Goal: Task Accomplishment & Management: Complete application form

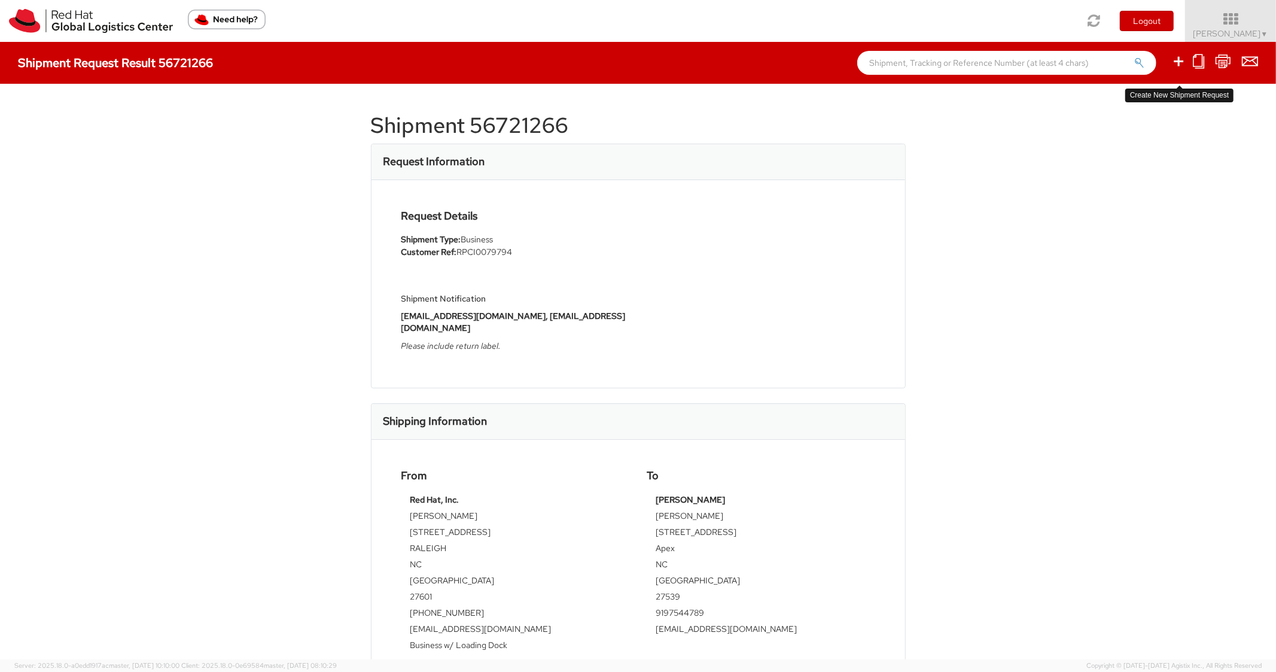
click at [1180, 60] on icon at bounding box center [1179, 61] width 14 height 15
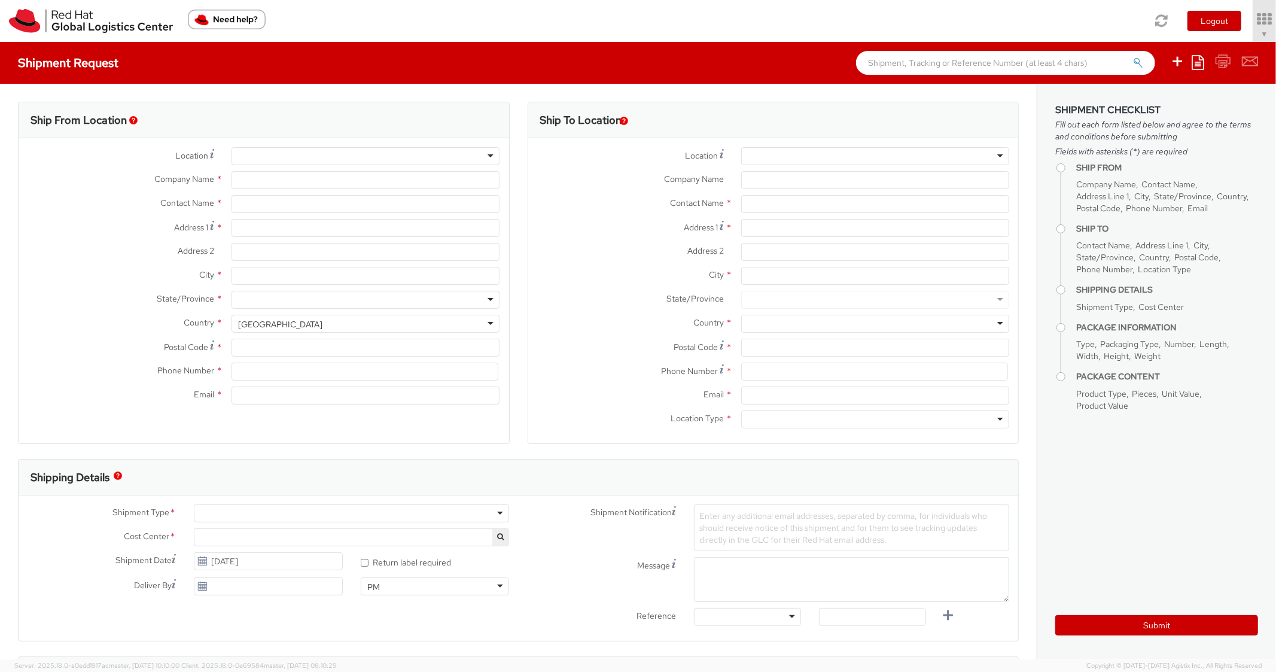
select select "850"
select select
click at [1183, 64] on icon at bounding box center [1177, 61] width 14 height 15
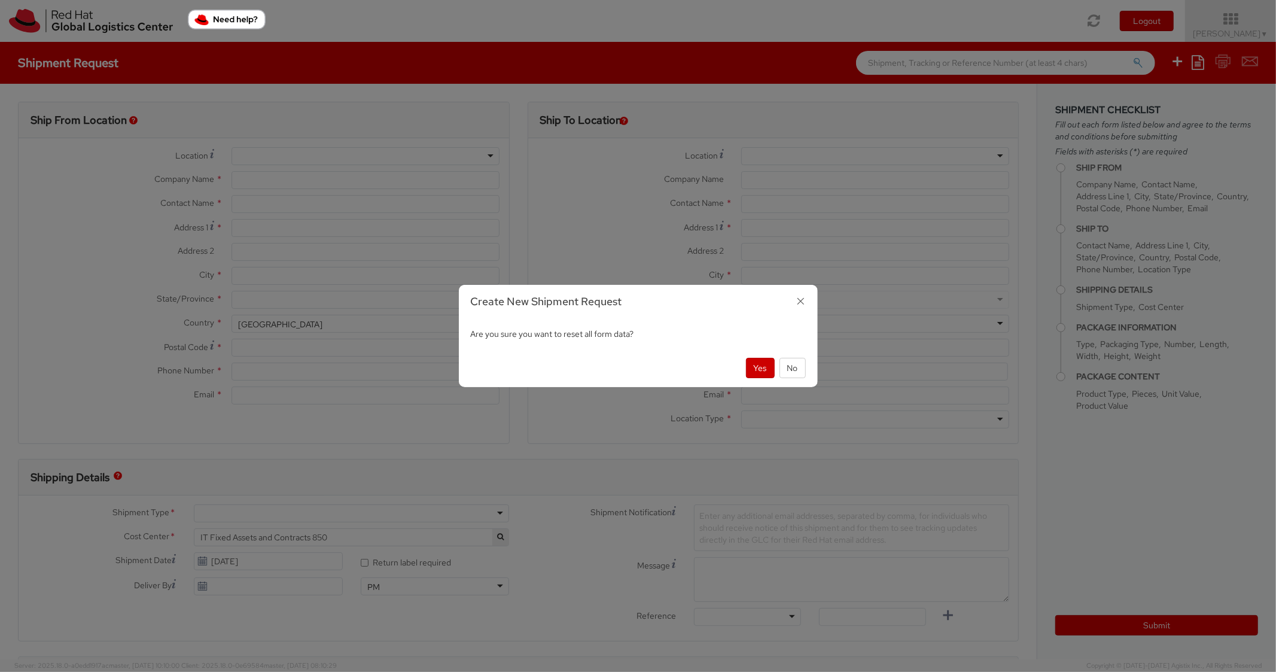
click at [811, 305] on div "Create New Shipment Request" at bounding box center [638, 302] width 359 height 34
click at [801, 305] on icon "button" at bounding box center [800, 301] width 17 height 17
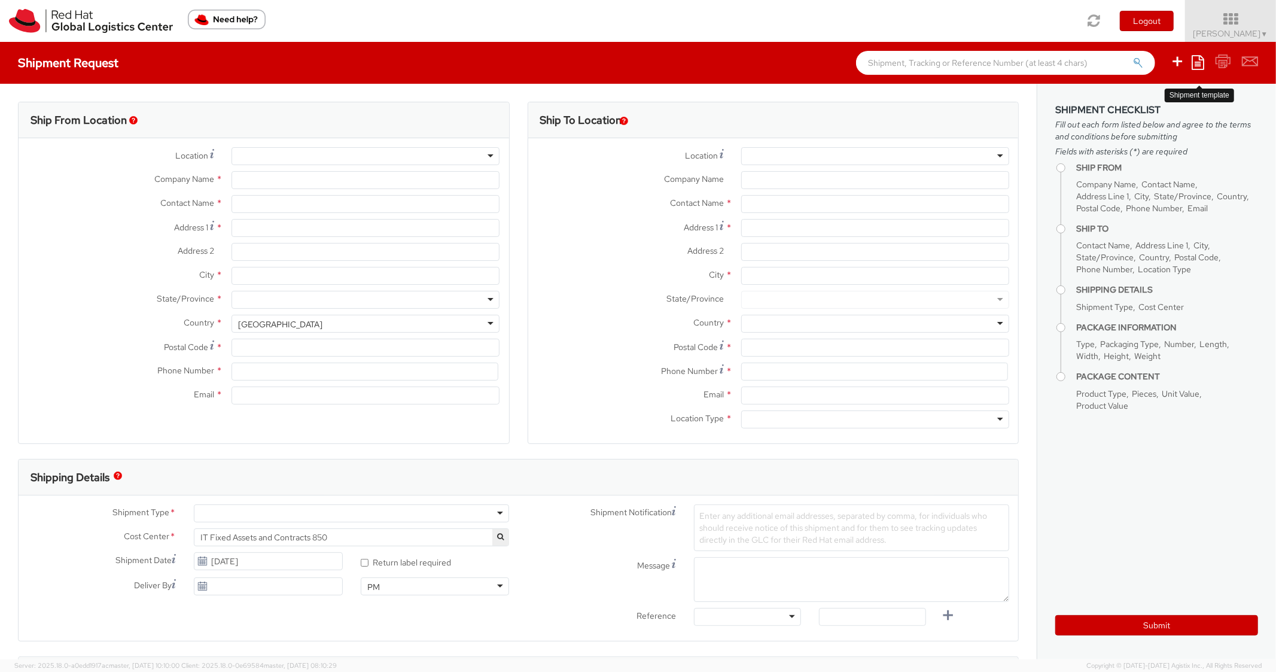
click at [1200, 65] on icon at bounding box center [1198, 62] width 13 height 14
click at [1152, 105] on link "Create from template" at bounding box center [1151, 100] width 105 height 16
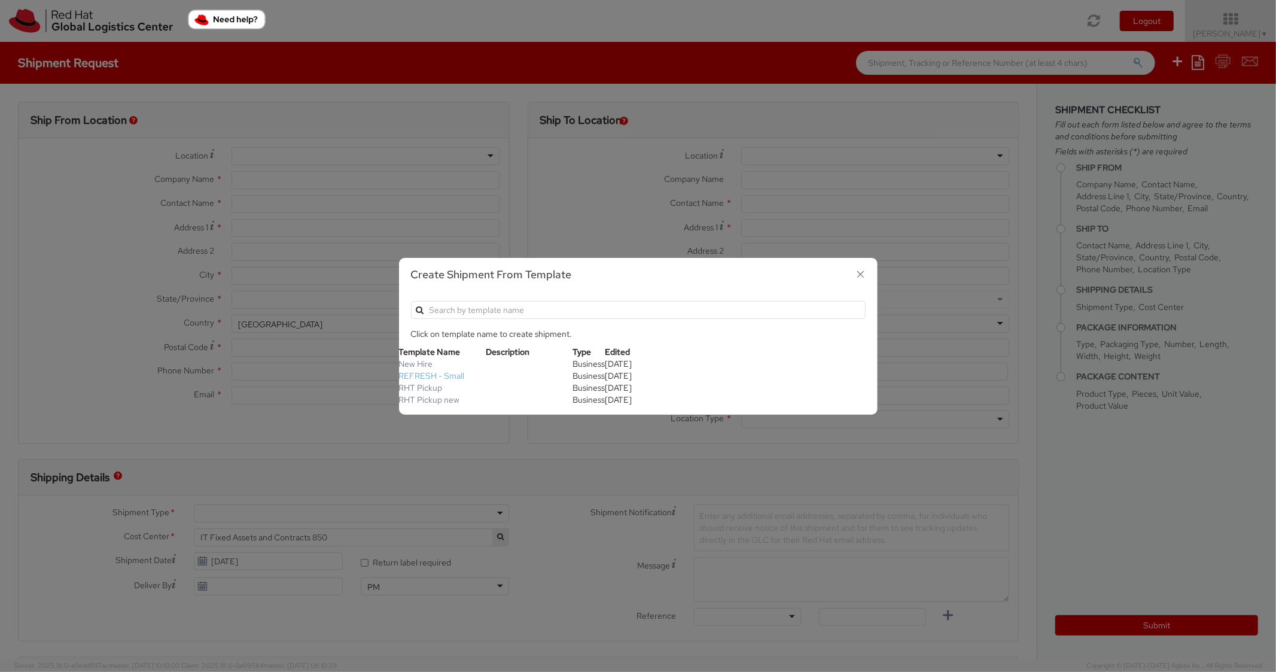
type input "Red Hat, Inc."
type input "[PERSON_NAME]"
type input "[STREET_ADDRESS]"
type input "RALEIGH"
type input "27601"
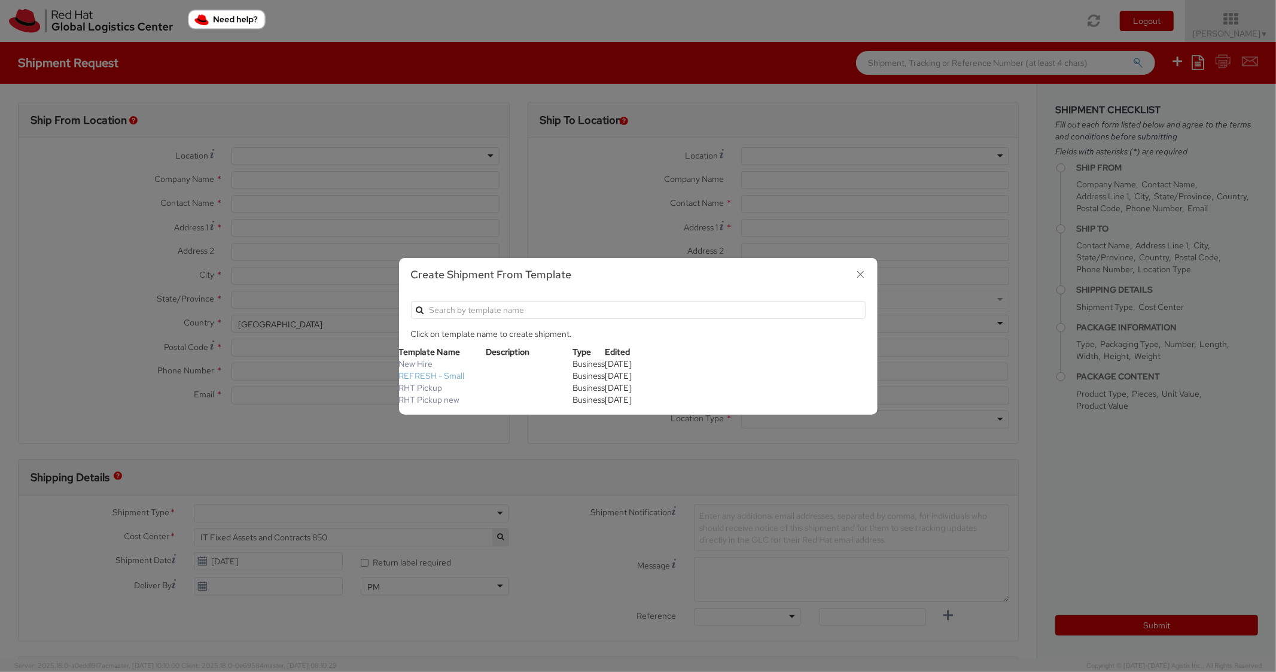
type input "[PHONE_NUMBER]"
type input "[EMAIL_ADDRESS][DOMAIN_NAME]"
click at [434, 400] on link "RHT Pickup new" at bounding box center [429, 399] width 61 height 11
type input "Red Hat, Inc."
type input "[STREET_ADDRESS]"
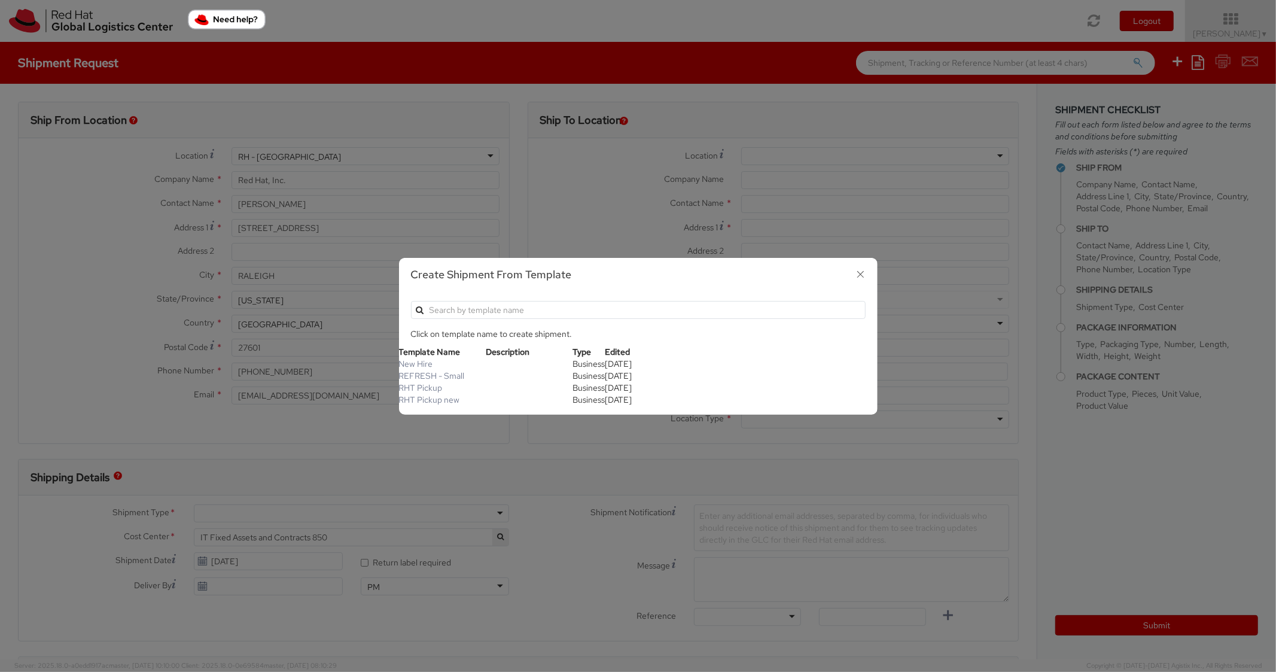
type input "RALEIGH"
type input "27601"
type textarea "RHT Pickup. Thanks"
type input "*RPCI*"
select select "LAPTOP"
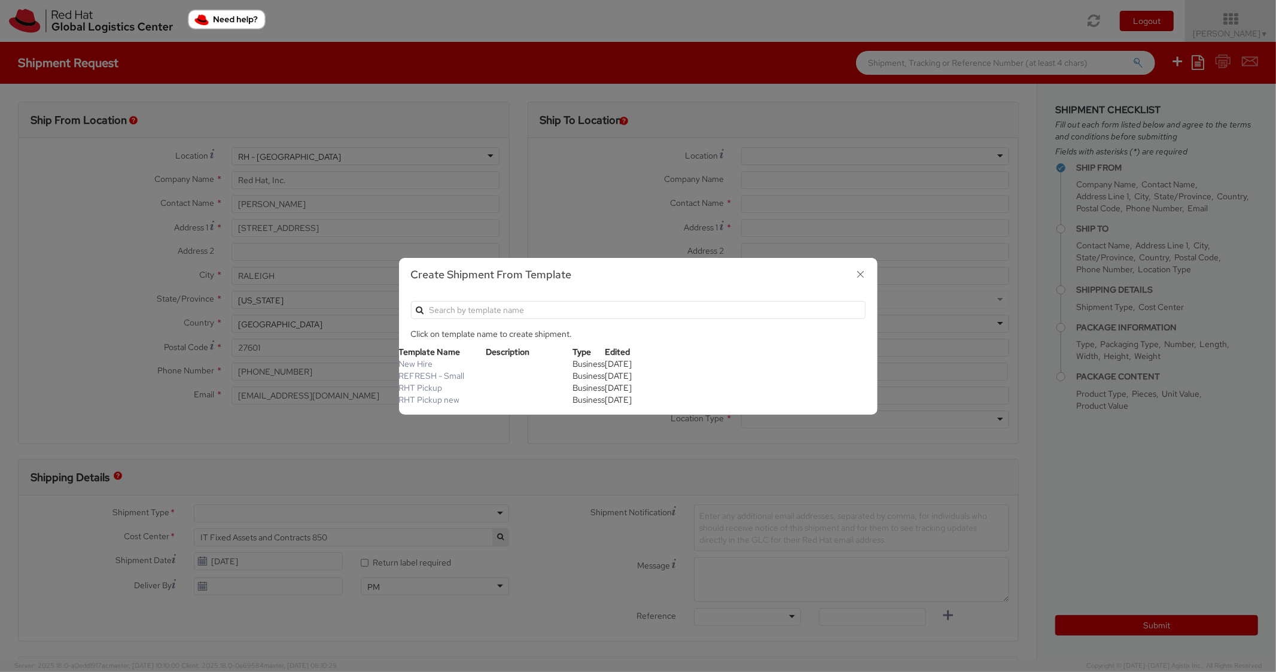
type input "1"
type input "6"
type input "7"
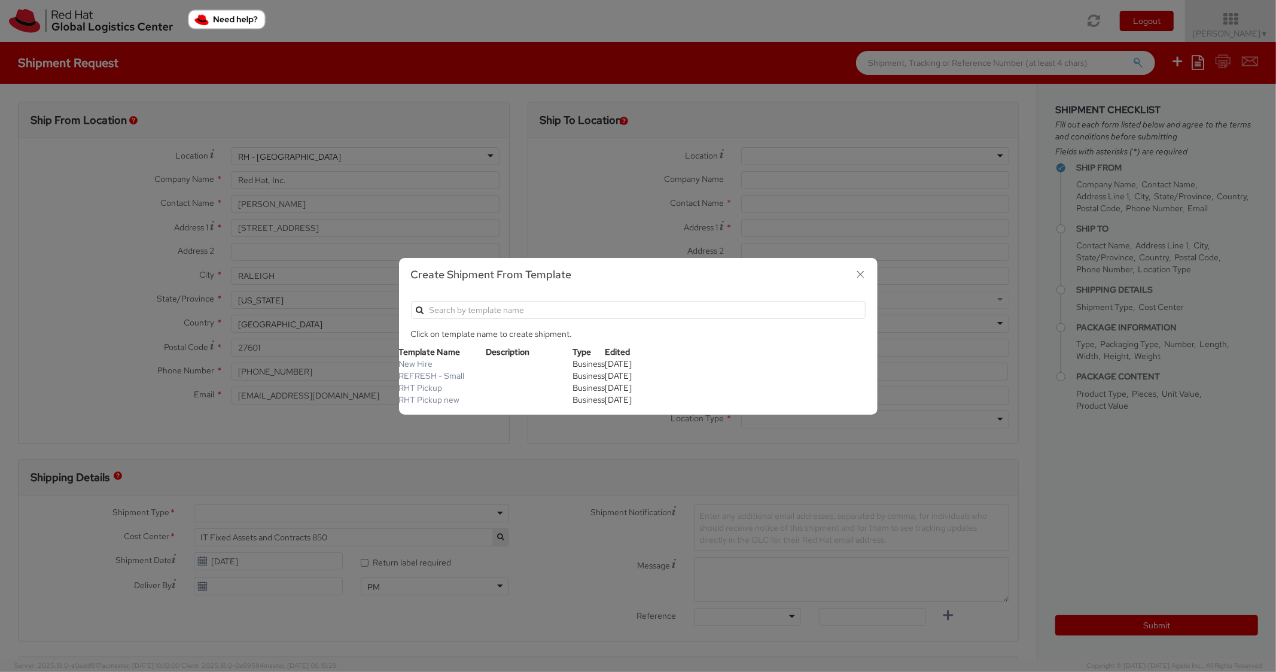
type input "*Laptop Model*"
select select "LAPTOP"
type input "2,000.00"
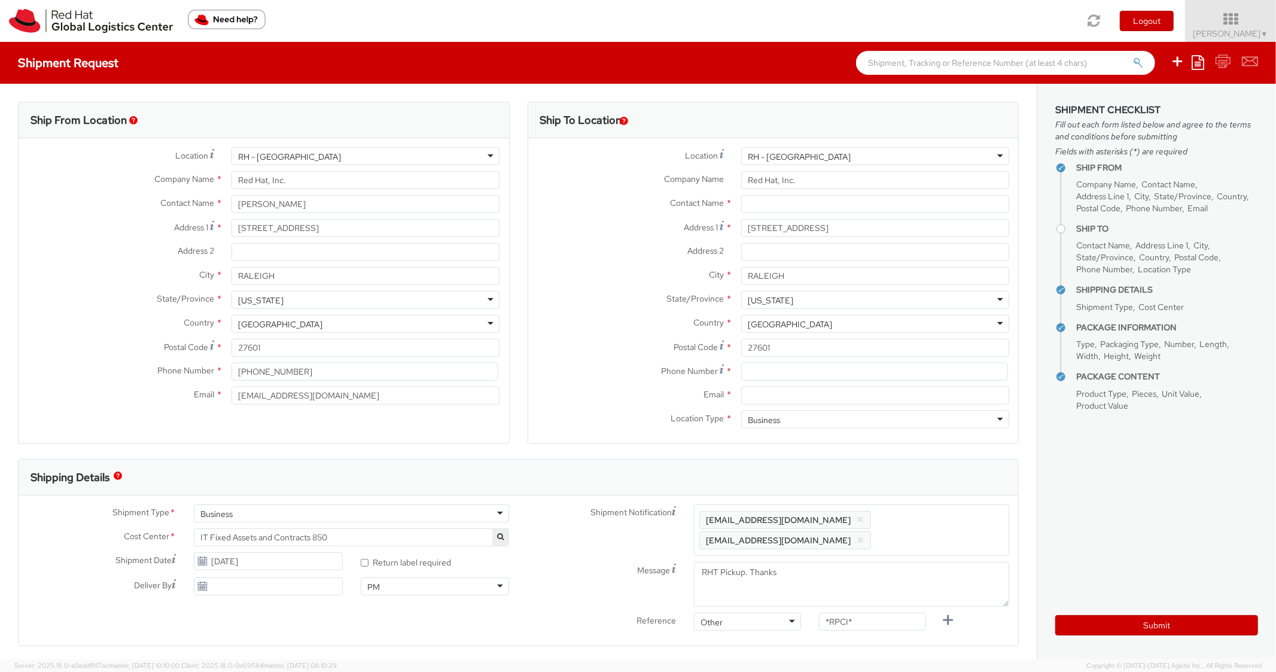
scroll to position [36, 0]
click at [765, 372] on input at bounding box center [874, 372] width 267 height 18
paste input "8043579384"
type input "8043579384"
click at [577, 326] on label "Country *" at bounding box center [630, 323] width 204 height 16
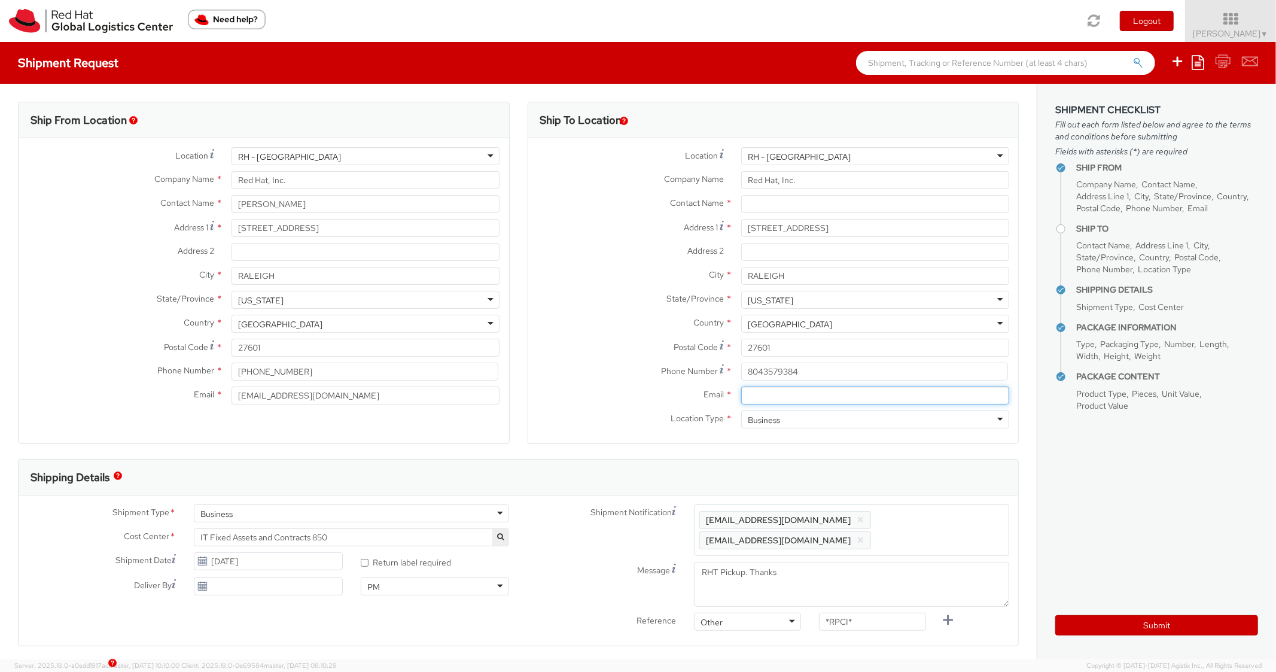
click at [780, 392] on input "Email *" at bounding box center [875, 396] width 268 height 18
paste input "[EMAIL_ADDRESS][DOMAIN_NAME]"
type input "[EMAIL_ADDRESS][DOMAIN_NAME]"
click at [931, 521] on span "Enter any additional email addresses, separated by comma, for individuals who s…" at bounding box center [851, 530] width 305 height 36
paste input "[EMAIL_ADDRESS][DOMAIN_NAME]"
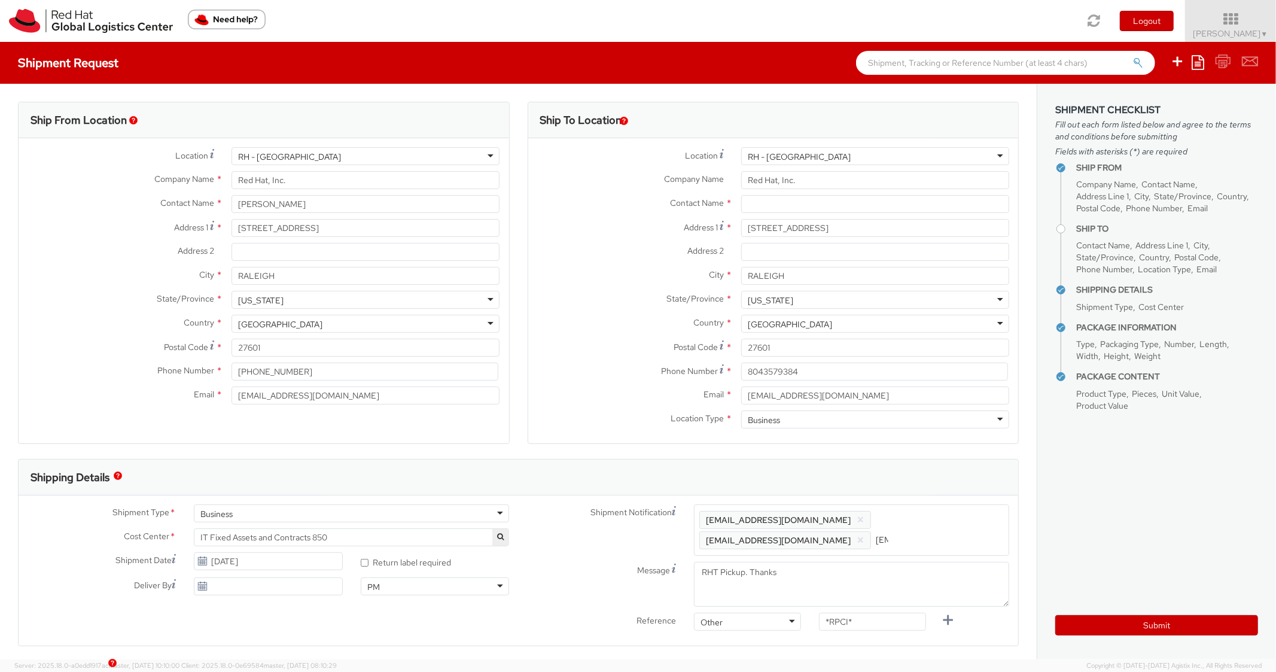
scroll to position [0, 64]
type input "[EMAIL_ADDRESS][DOMAIN_NAME]"
click at [889, 464] on div "Shipping Details" at bounding box center [519, 478] width 1000 height 36
drag, startPoint x: 857, startPoint y: 618, endPoint x: 777, endPoint y: 600, distance: 82.2
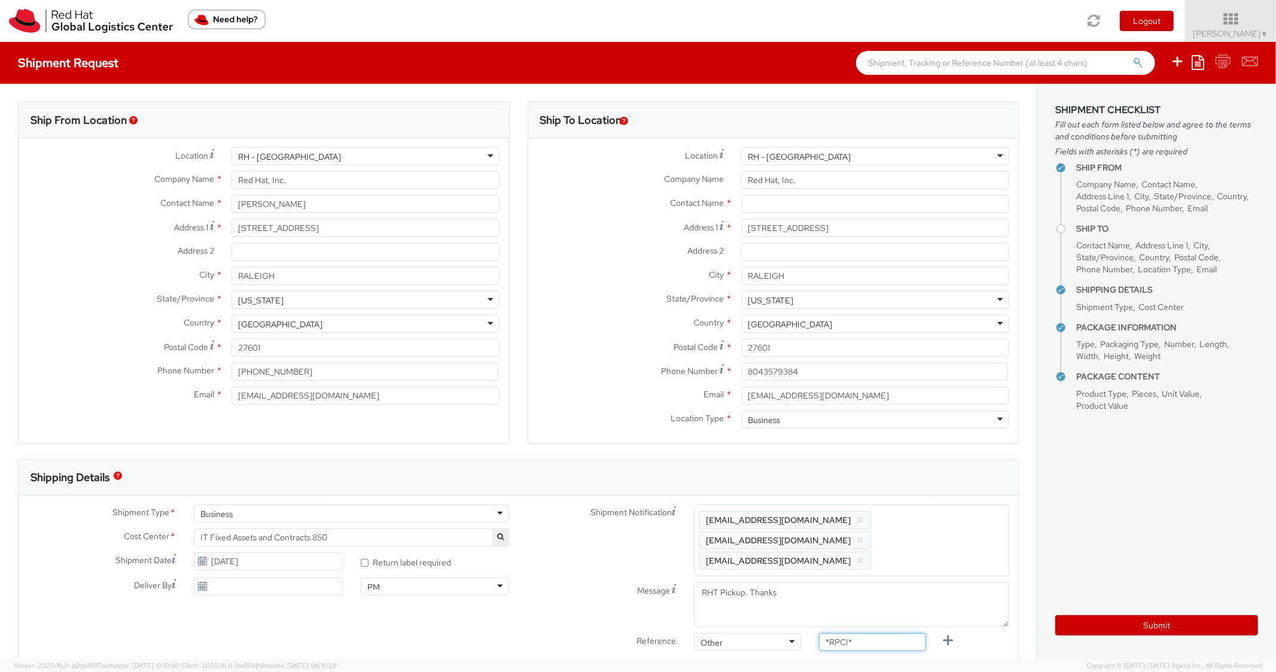
click at [772, 603] on div "Shipment Notification Enter any additional email addresses, separated by comma,…" at bounding box center [769, 580] width 500 height 153
paste input "RPCI0079744"
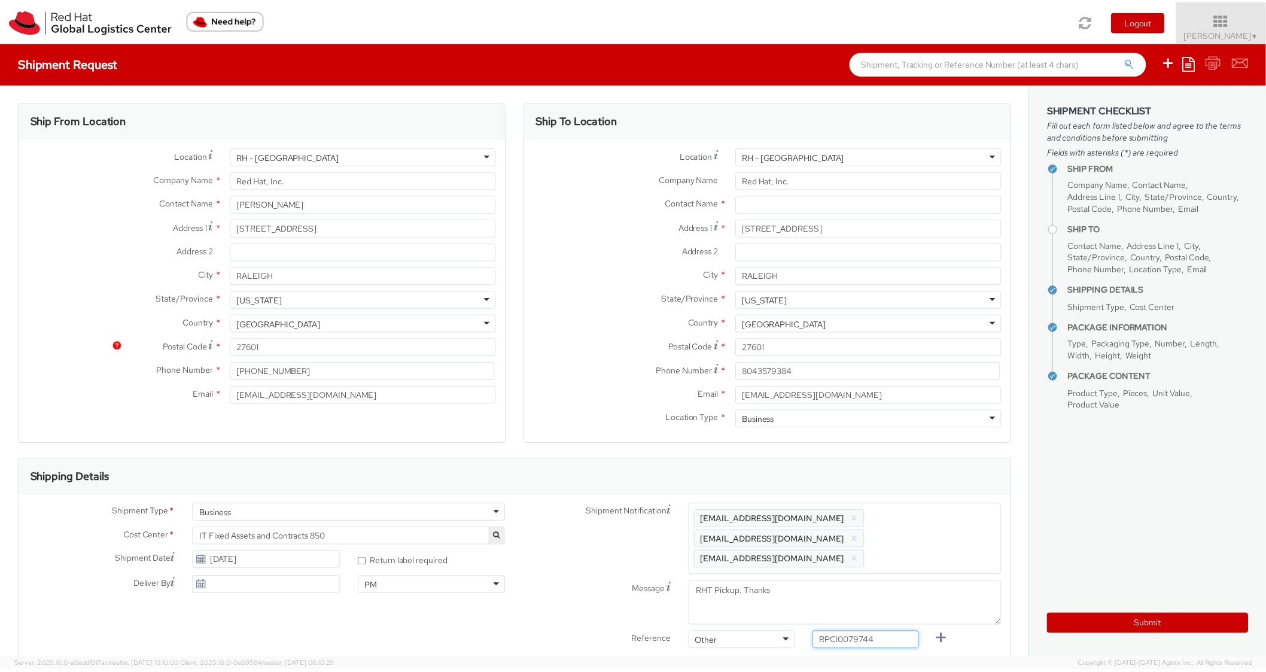
scroll to position [359, 0]
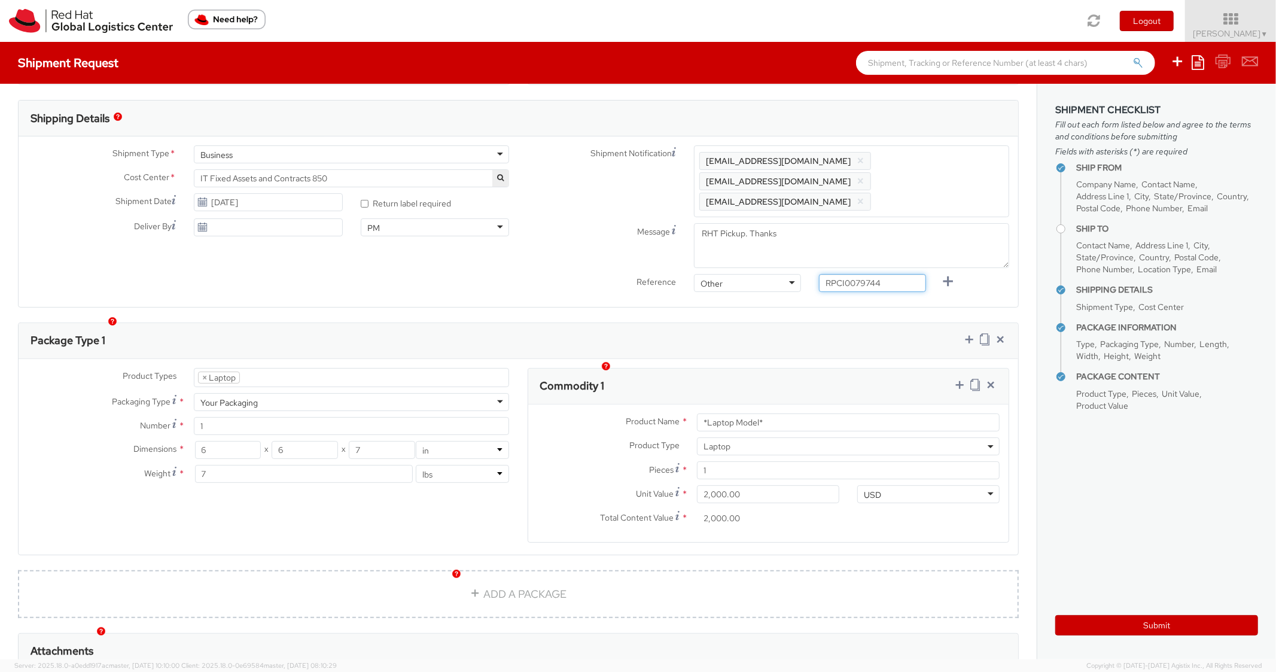
type input "RPCI0079744"
click at [654, 372] on div "Commodity 1" at bounding box center [768, 387] width 481 height 36
drag, startPoint x: 815, startPoint y: 393, endPoint x: 808, endPoint y: 401, distance: 11.0
click at [814, 413] on input "*Laptop Model*" at bounding box center [848, 422] width 303 height 18
drag, startPoint x: 793, startPoint y: 406, endPoint x: 670, endPoint y: 382, distance: 125.7
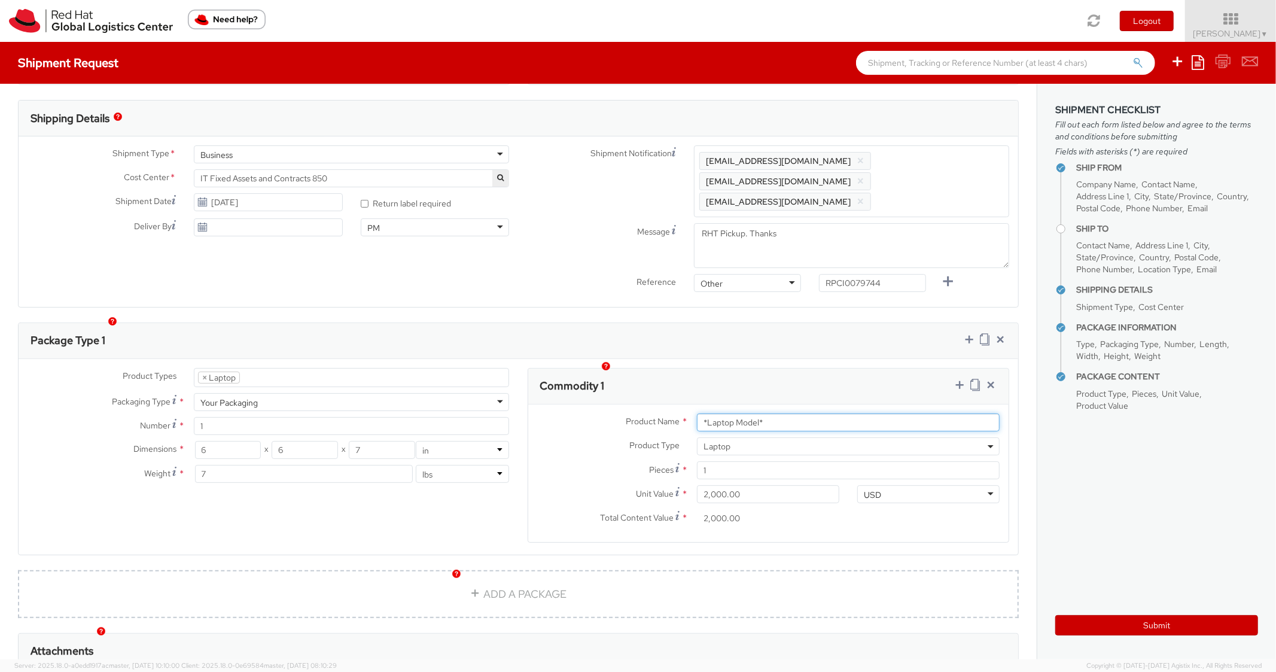
click at [670, 404] on div "Product Name * *Laptop Model* Product Type * Documents Docking Station Laptop M…" at bounding box center [768, 473] width 481 height 138
paste input "MAINSTREAM - Apple MacBook Air 15""
type input "MAINSTREAM - Apple MacBook Air 15""
click at [680, 369] on div "Commodity 1" at bounding box center [768, 387] width 481 height 36
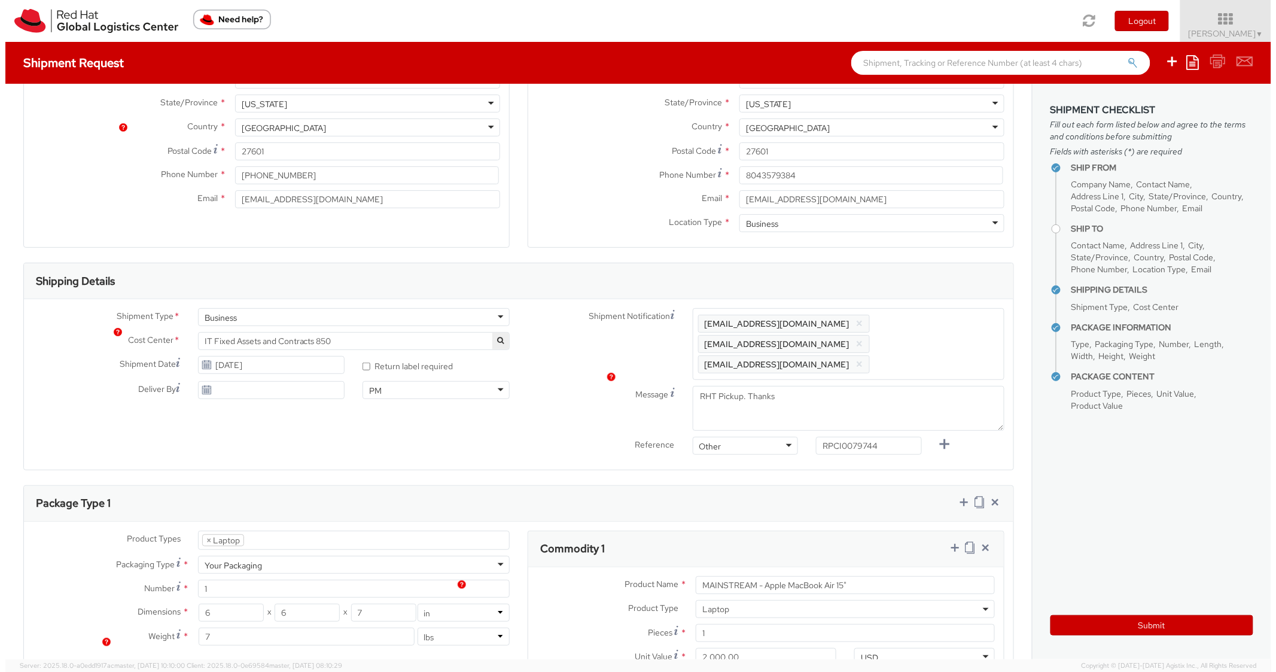
scroll to position [0, 0]
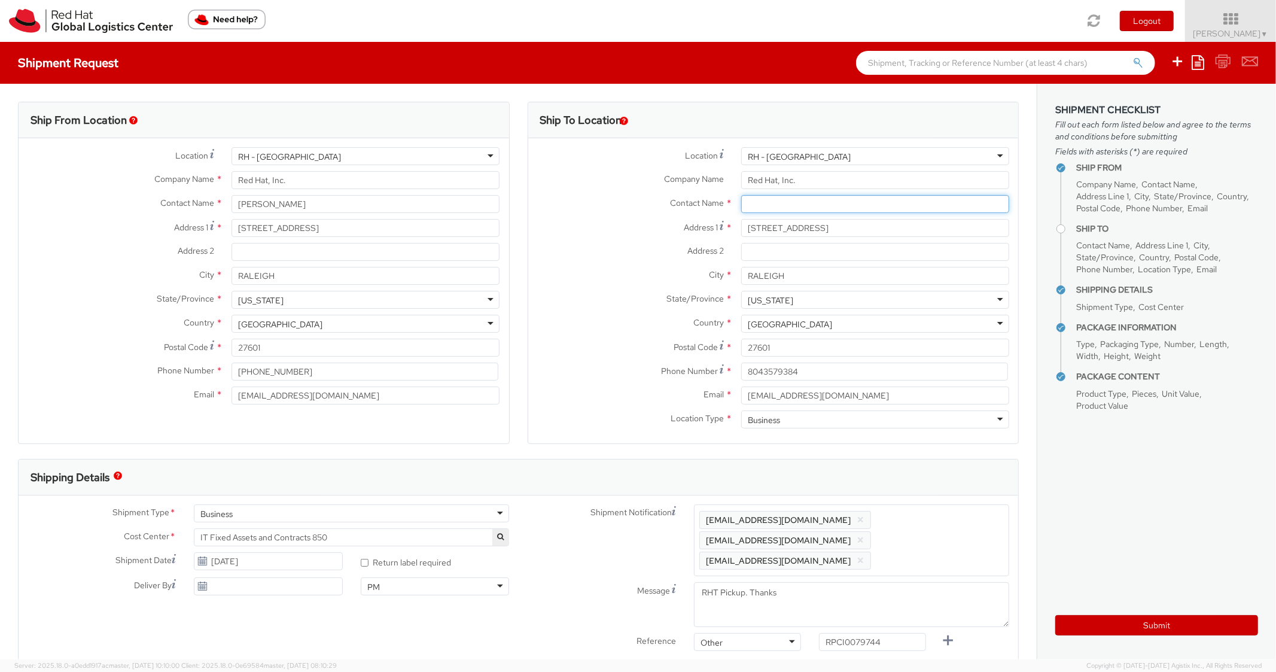
paste input "[PERSON_NAME]"
click at [795, 212] on span "[PERSON_NAME] searching..." at bounding box center [875, 204] width 268 height 18
type input "[PERSON_NAME]"
click at [592, 198] on label "Contact Name *" at bounding box center [630, 203] width 204 height 16
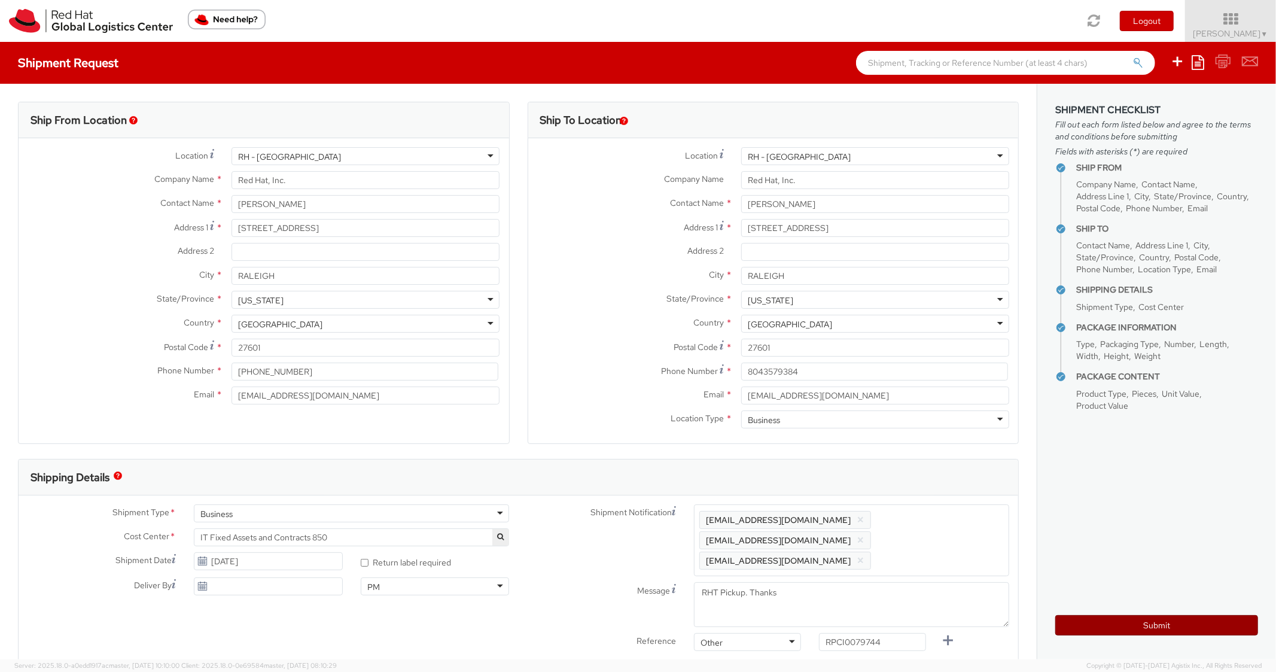
click at [1092, 615] on button "Submit" at bounding box center [1156, 625] width 203 height 20
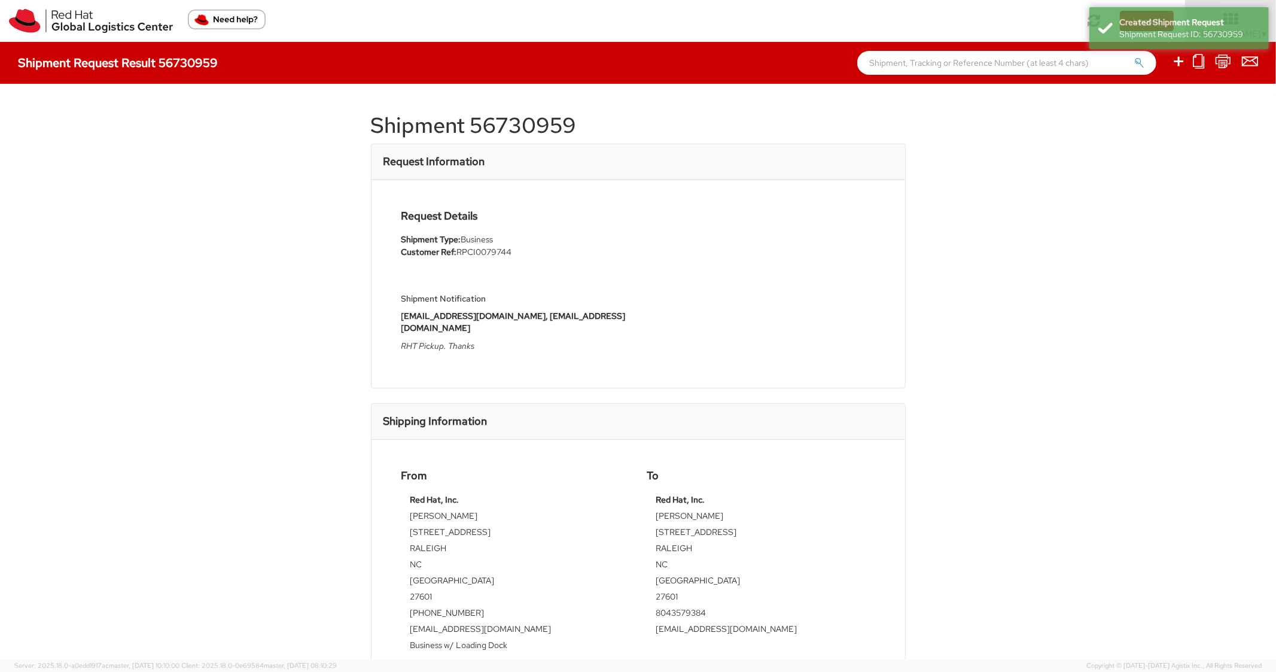
click at [534, 138] on h1 "Shipment 56730959" at bounding box center [638, 126] width 535 height 24
copy h1 "56730959"
click at [448, 52] on div "Shipment Request Result 56730959" at bounding box center [638, 63] width 1276 height 42
click at [489, 121] on h1 "Shipment 56730959" at bounding box center [638, 126] width 535 height 24
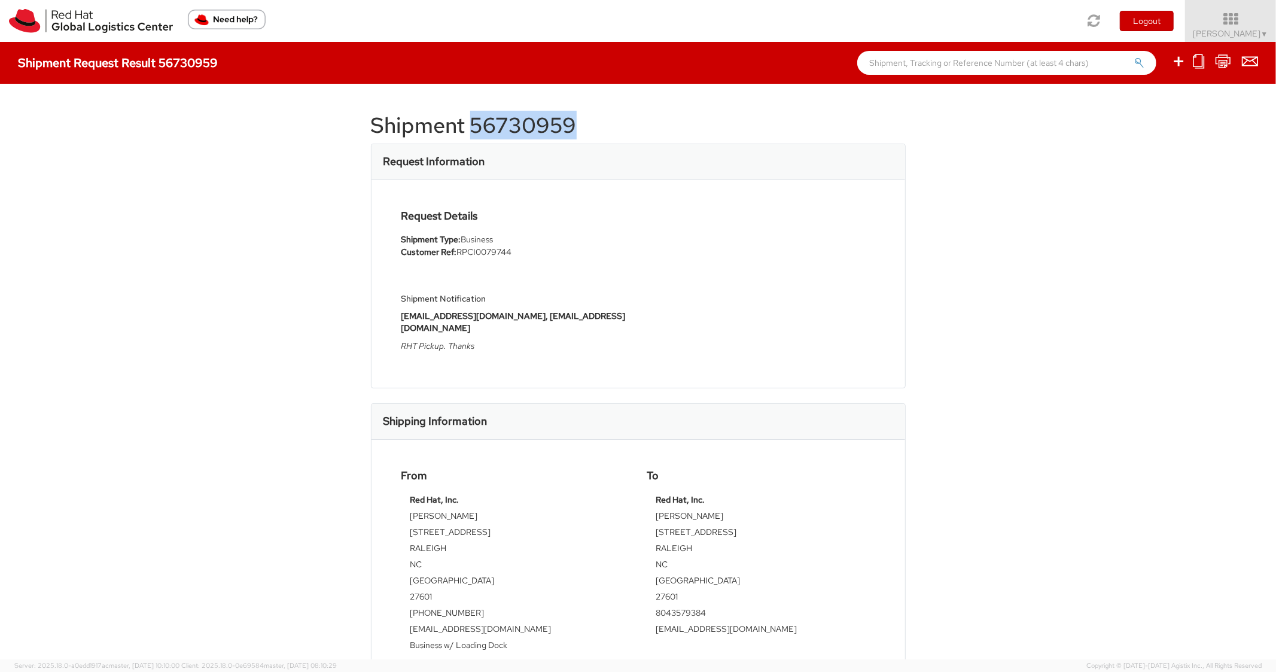
click at [489, 121] on h1 "Shipment 56730959" at bounding box center [638, 126] width 535 height 24
copy h1 "56730959"
click at [1172, 60] on icon at bounding box center [1179, 61] width 14 height 15
select select
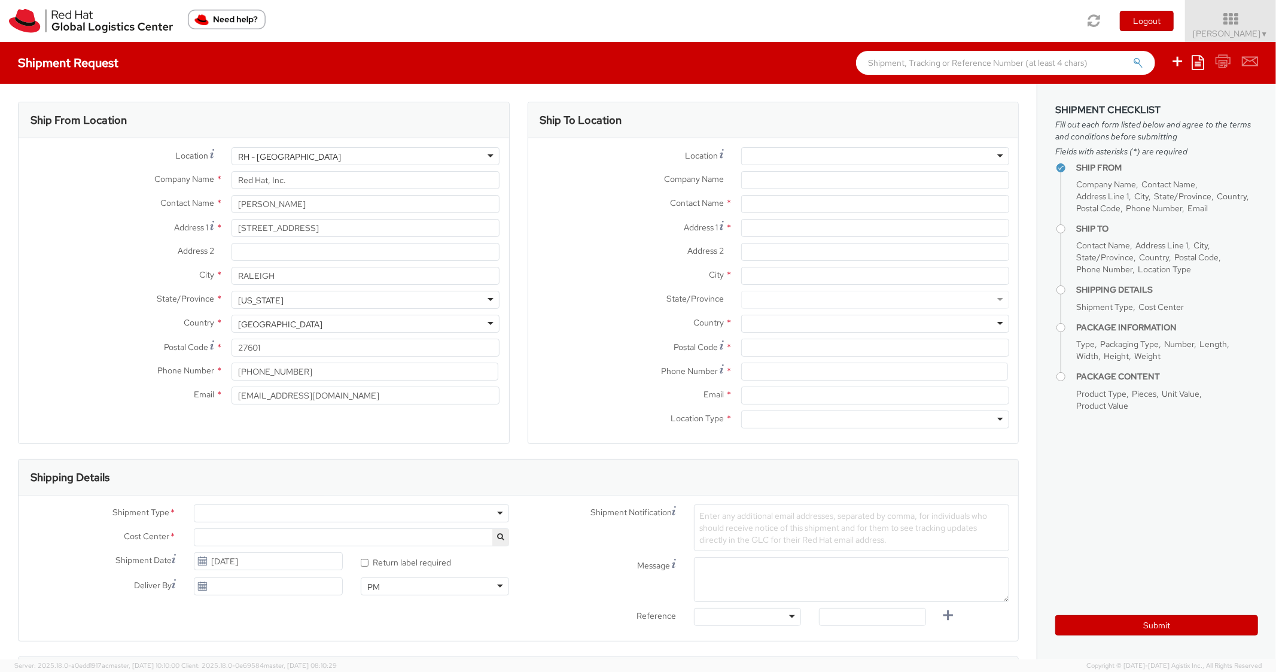
click at [1195, 65] on icon at bounding box center [1198, 62] width 13 height 14
select select "850"
click at [1145, 99] on link "Create from template" at bounding box center [1151, 100] width 105 height 16
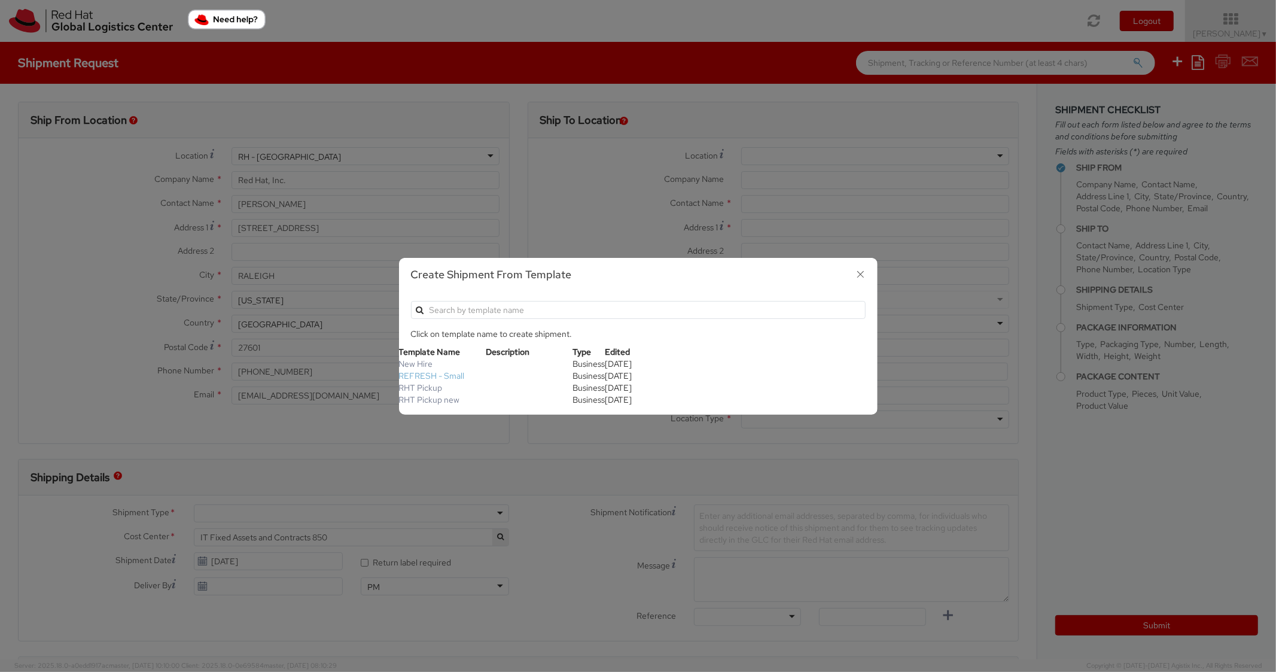
click at [455, 376] on link "REFRESH - Small" at bounding box center [432, 375] width 66 height 11
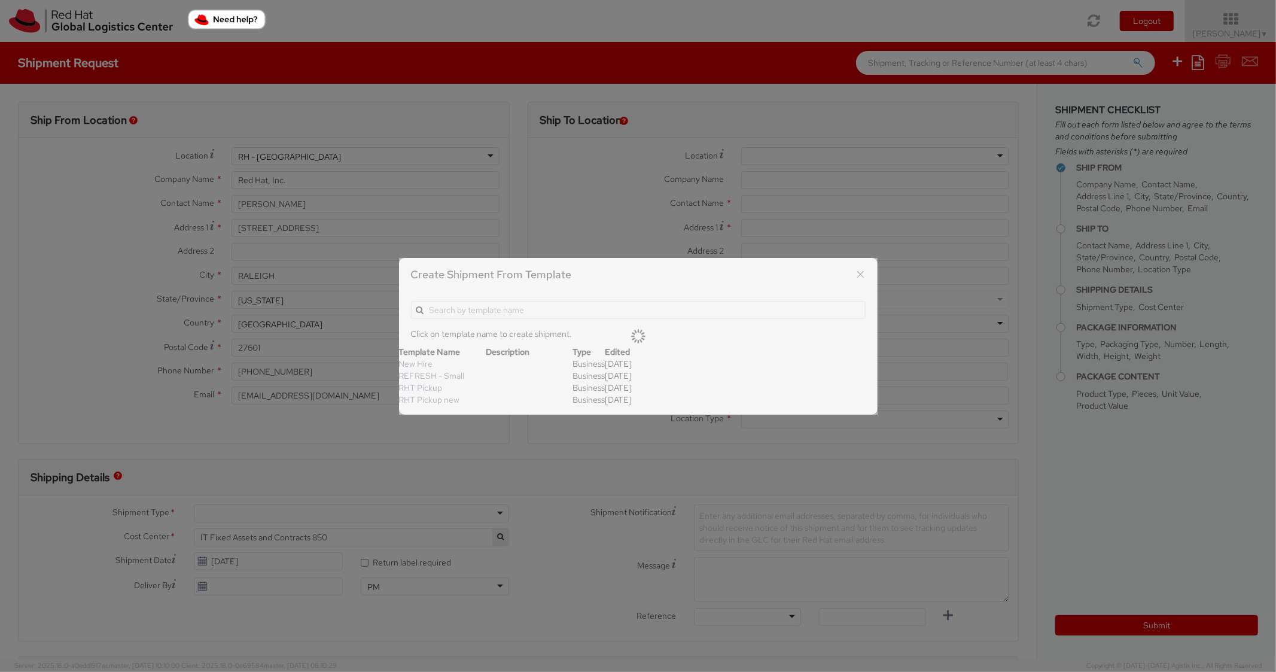
type textarea "Please include return label."
type input "*RPCI*"
select select "LAPTOP"
type input "1"
type input "18"
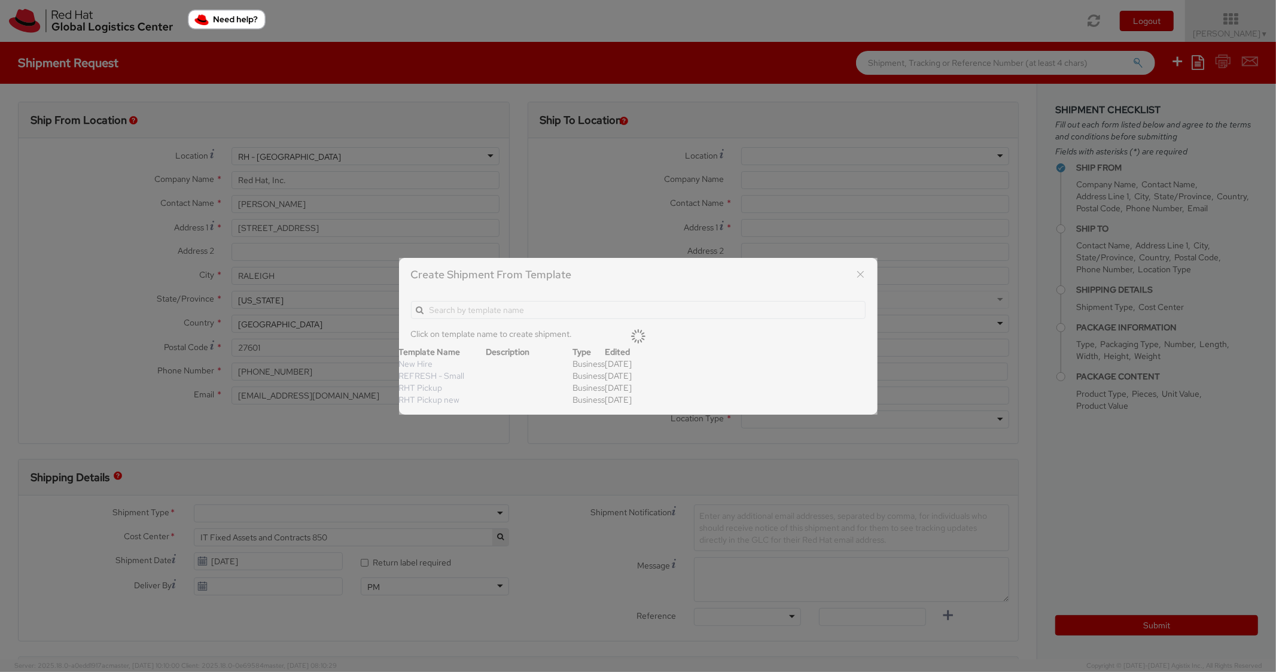
type input "14"
type input "4"
type input "7"
type input "*Laptop Model*"
select select "LAPTOP"
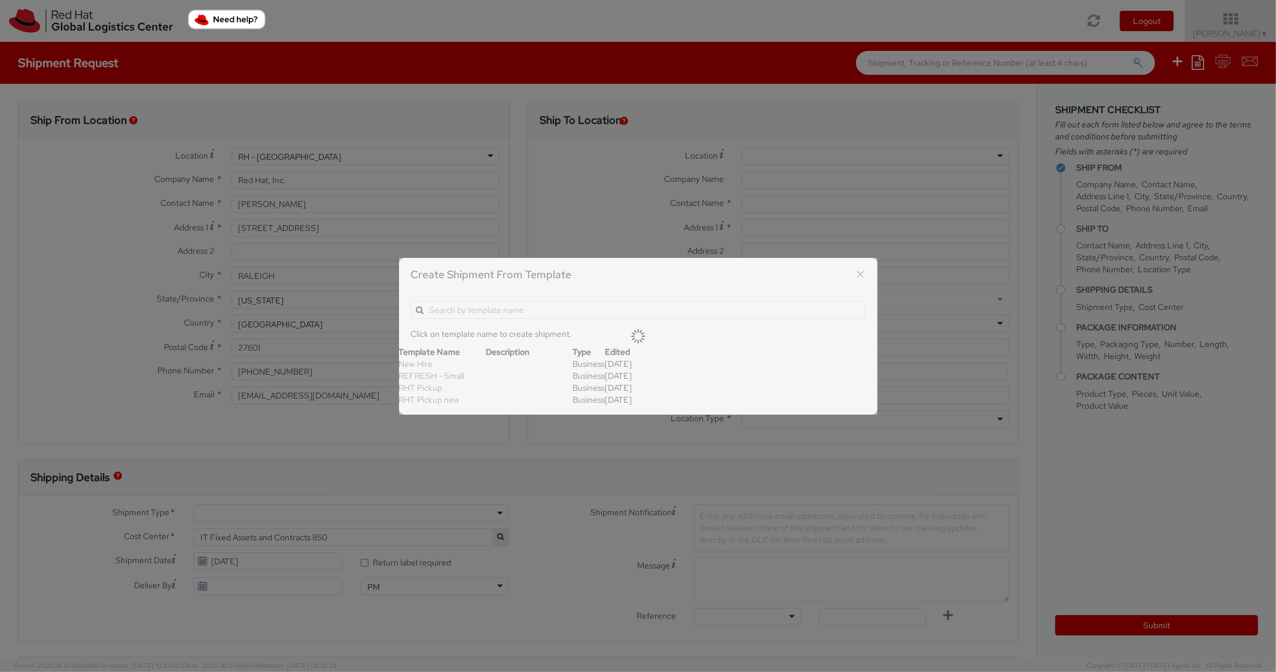
type input "2,000.00"
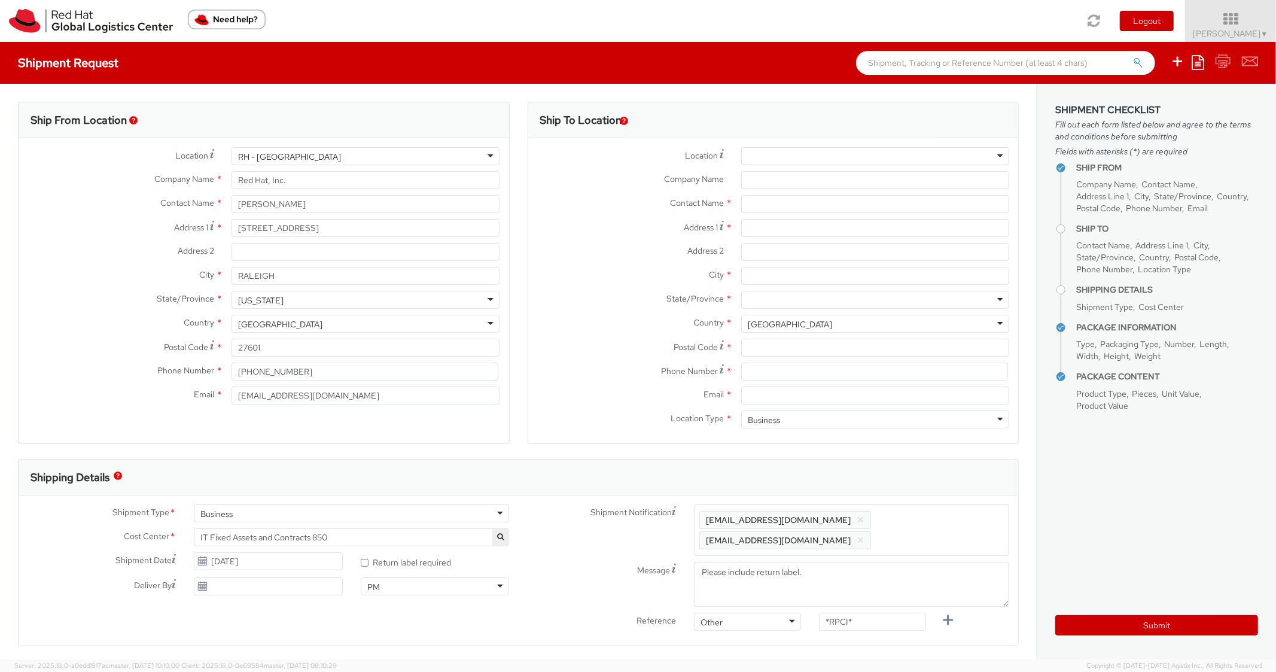
scroll to position [36, 0]
select select
click at [783, 229] on input "Address 1 *" at bounding box center [875, 228] width 268 height 18
paste input "[STREET_ADDRESS]"
type input "[STREET_ADDRESS]"
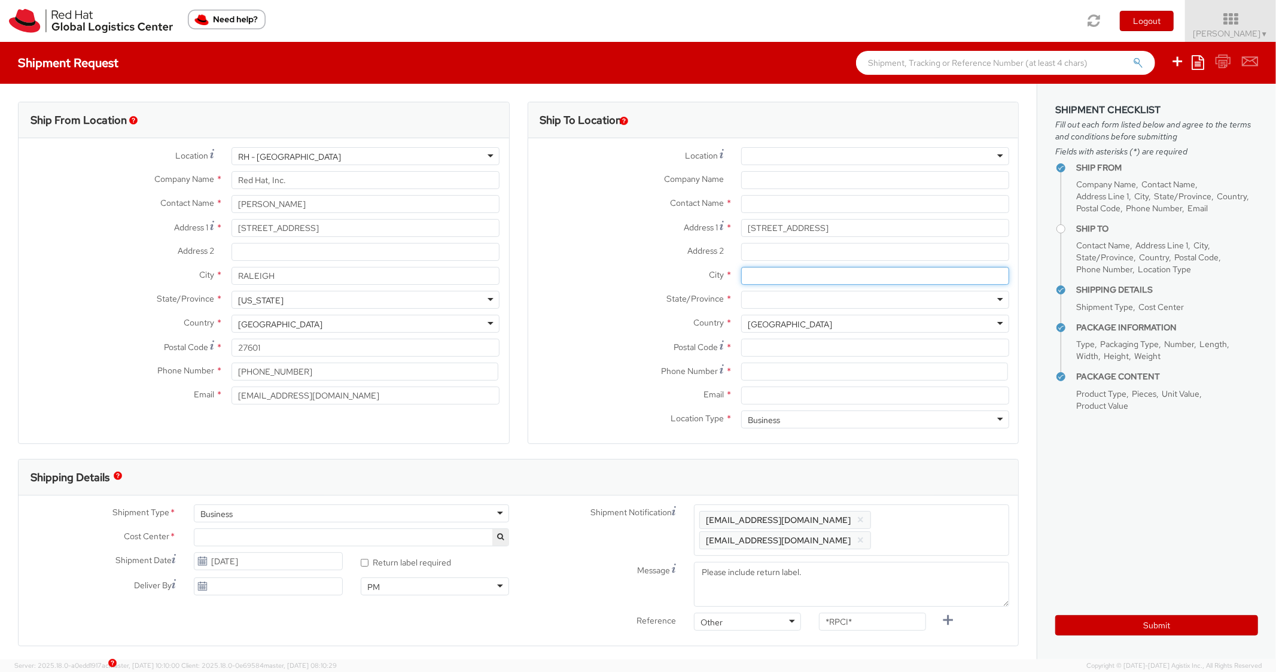
click at [768, 279] on input "City *" at bounding box center [875, 276] width 268 height 18
paste input "[GEOGRAPHIC_DATA]"
type input "[GEOGRAPHIC_DATA]"
click at [796, 297] on div at bounding box center [875, 300] width 268 height 18
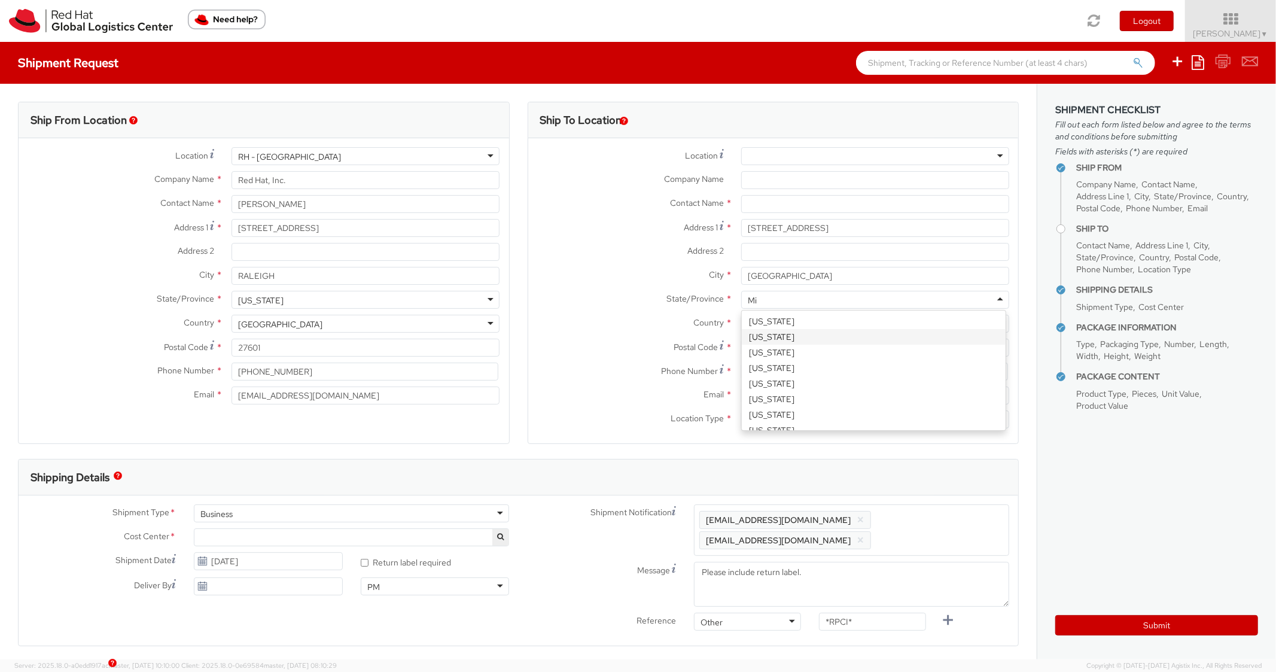
type input "Mic"
paste input "48309"
click at [780, 355] on input "Postal Code *" at bounding box center [875, 348] width 268 height 18
type input "48309"
click at [605, 281] on label "City *" at bounding box center [630, 275] width 204 height 16
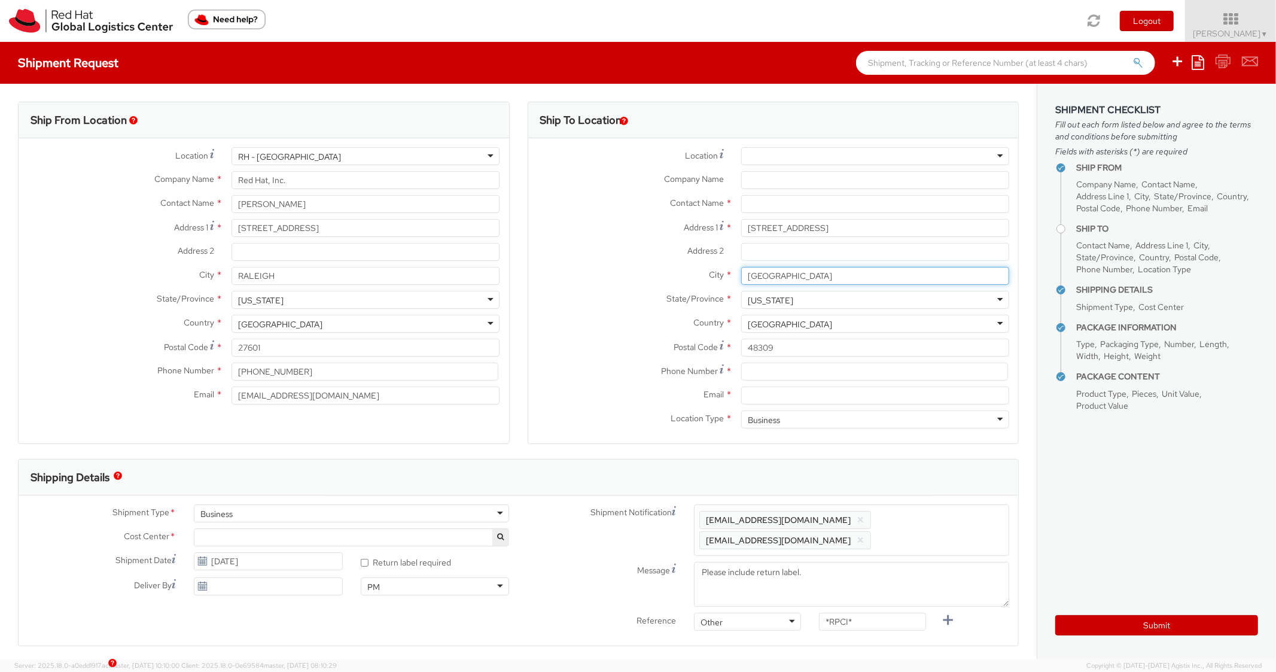
click at [741, 281] on input "[GEOGRAPHIC_DATA]" at bounding box center [875, 276] width 268 height 18
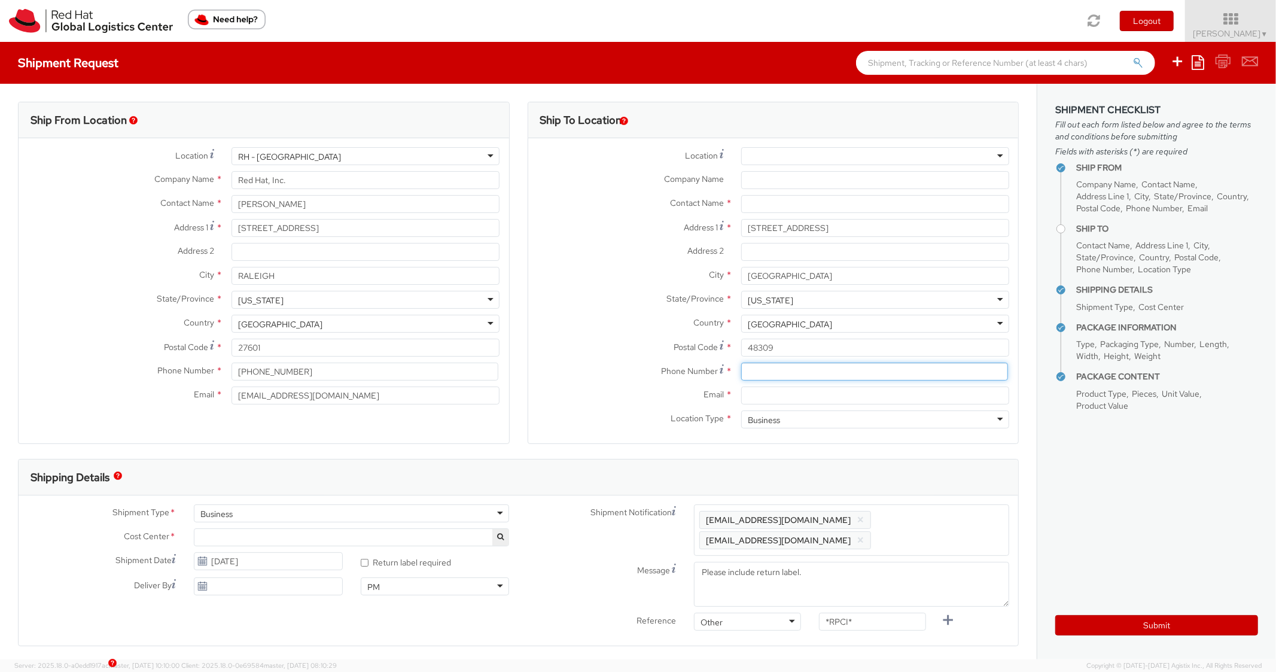
click at [809, 368] on input at bounding box center [874, 372] width 267 height 18
paste input "9193013026"
type input "9193013026"
drag, startPoint x: 620, startPoint y: 328, endPoint x: 634, endPoint y: 302, distance: 30.2
click at [620, 327] on label "Country *" at bounding box center [630, 323] width 204 height 16
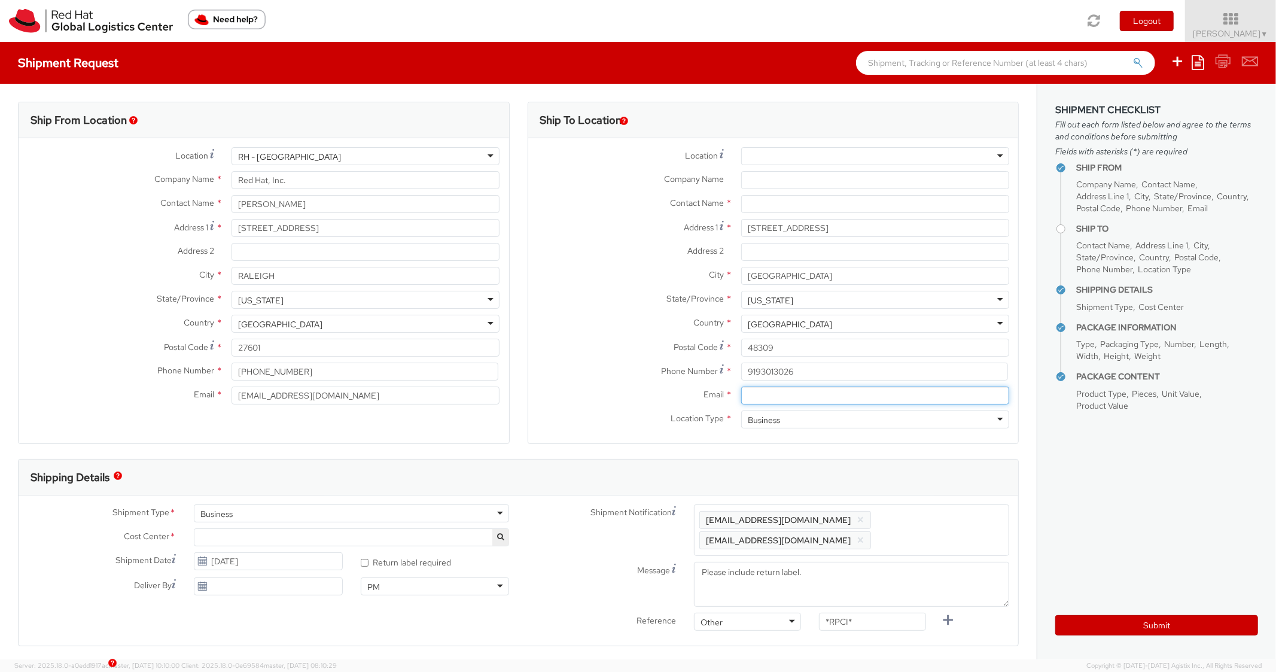
click at [780, 397] on input "Email *" at bounding box center [875, 396] width 268 height 18
paste input "[EMAIL_ADDRESS][DOMAIN_NAME]"
type input "[EMAIL_ADDRESS][DOMAIN_NAME]"
drag, startPoint x: 955, startPoint y: 528, endPoint x: 951, endPoint y: 481, distance: 46.9
click at [955, 527] on span "Enter any additional email addresses, separated by comma, for individuals who s…" at bounding box center [851, 530] width 305 height 36
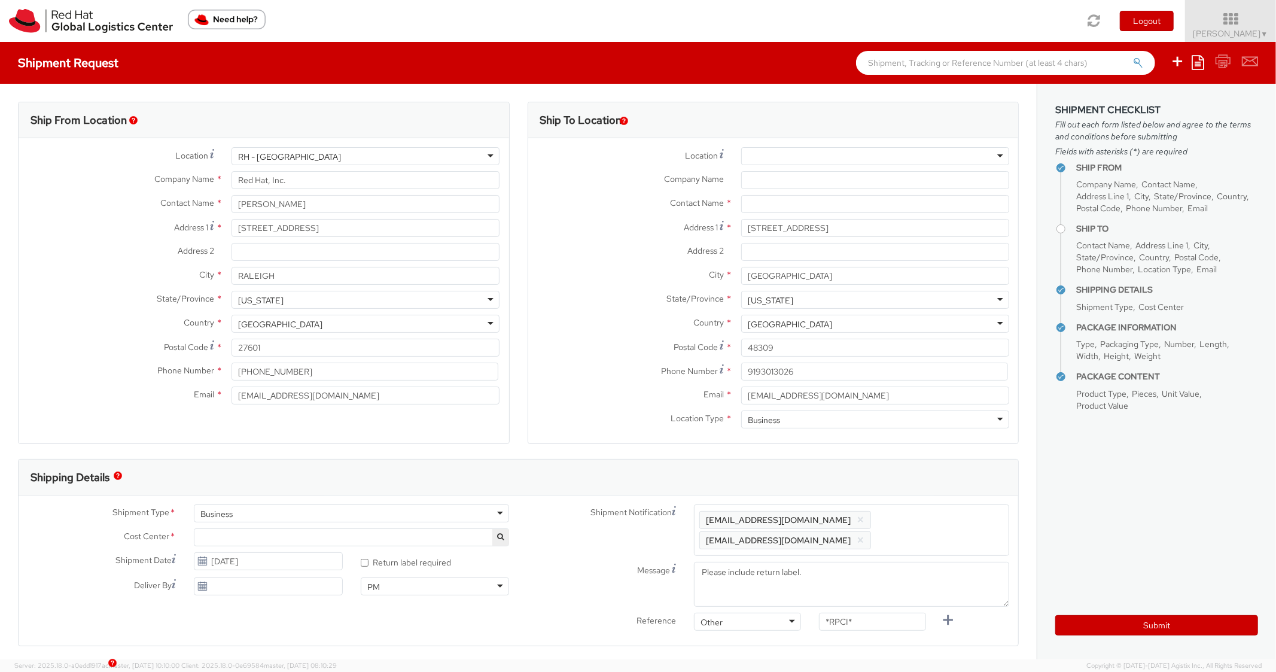
paste input "[EMAIL_ADDRESS][DOMAIN_NAME]"
type input "[EMAIL_ADDRESS][DOMAIN_NAME]"
click at [950, 473] on div "Shipping Details" at bounding box center [519, 478] width 1000 height 36
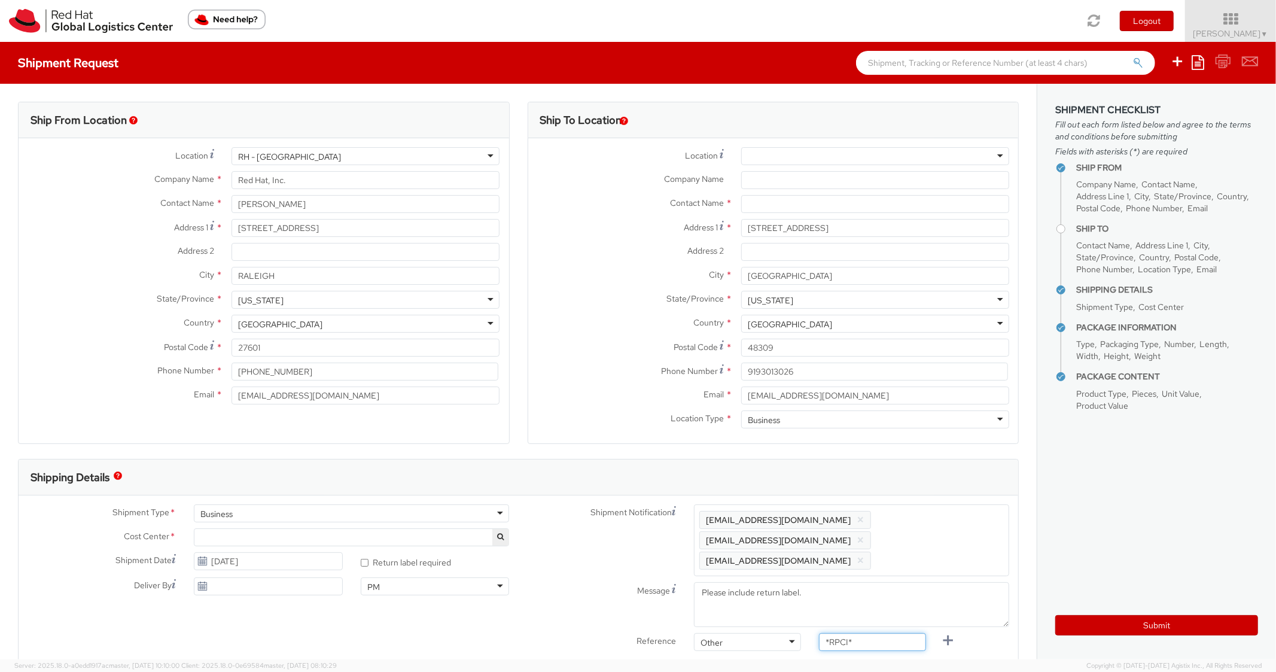
drag, startPoint x: 860, startPoint y: 619, endPoint x: 810, endPoint y: 607, distance: 51.2
click at [823, 633] on input "*RPCI*" at bounding box center [872, 642] width 107 height 18
paste input "RPCI0081151"
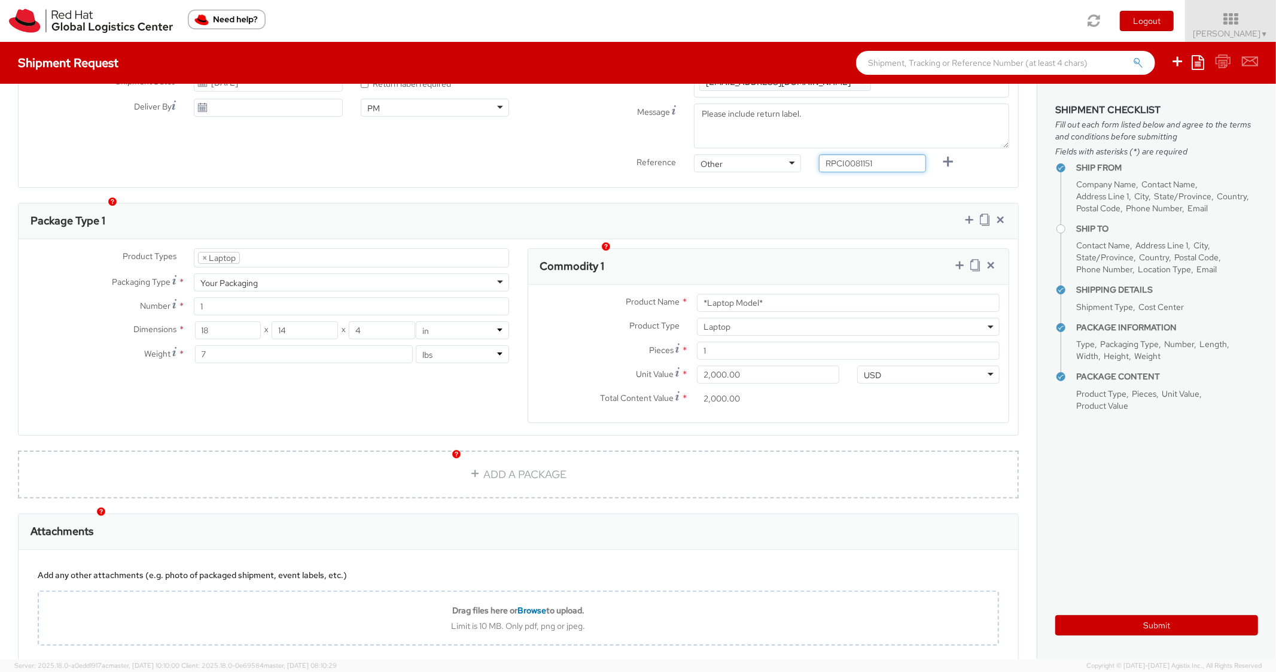
type input "RPCI0081151"
drag, startPoint x: 772, startPoint y: 287, endPoint x: 644, endPoint y: 259, distance: 131.7
click at [644, 259] on div "Commodity 1 Product Name * *Laptop Model* Product Type * Documents Docking Stat…" at bounding box center [769, 335] width 482 height 175
paste input "DEVELOPER/DESIGNER - Lenovo"
type input "DEVELOPER/DESIGNER - Lenovo"
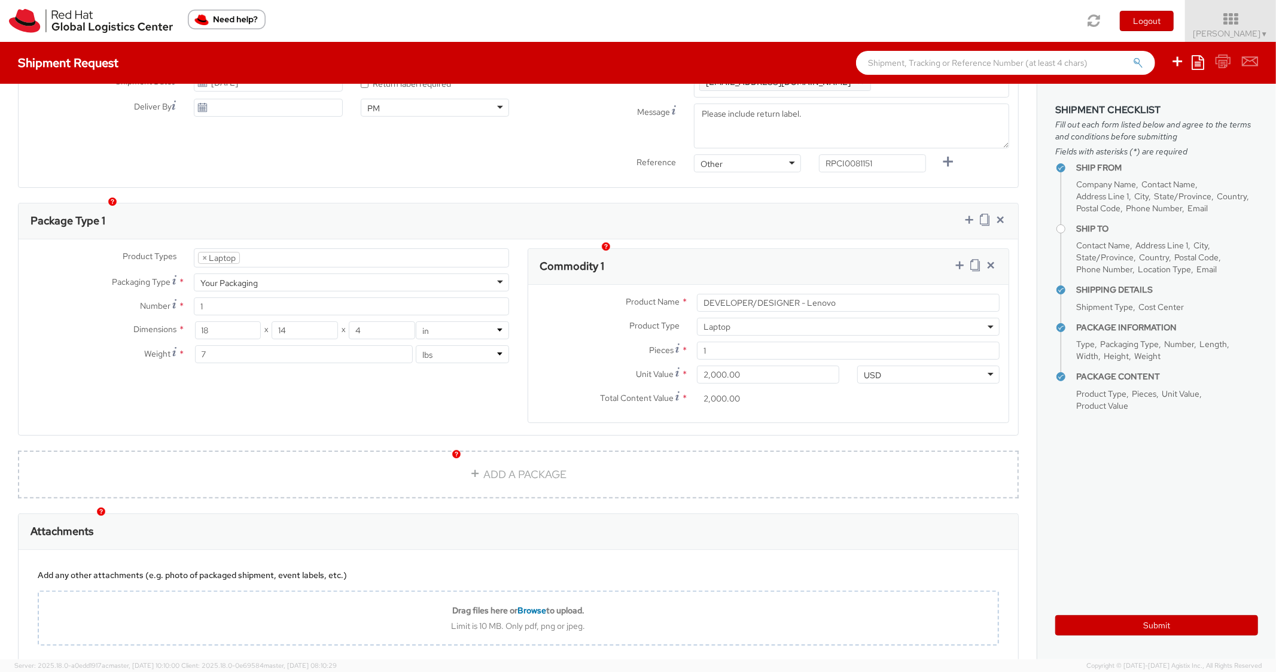
click at [826, 215] on div "Package Type 1" at bounding box center [519, 221] width 1000 height 36
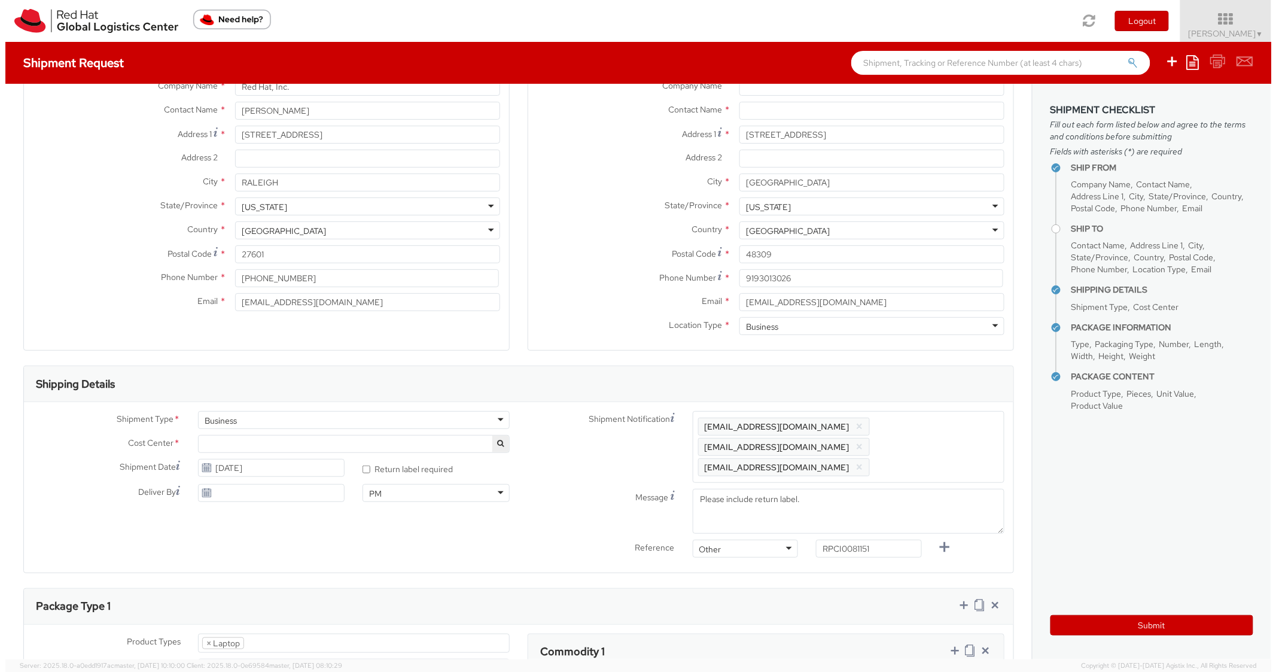
scroll to position [0, 0]
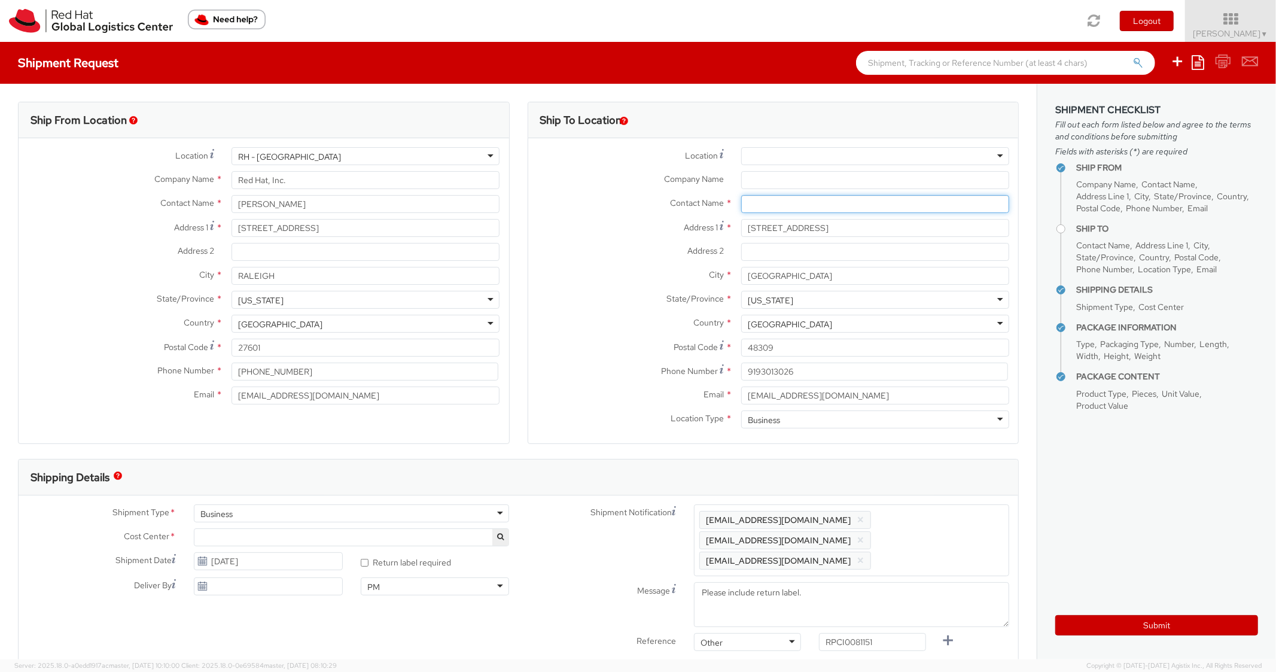
click at [764, 199] on input "text" at bounding box center [875, 204] width 268 height 18
paste input "[PERSON_NAME]"
type input "[PERSON_NAME]"
click at [535, 241] on div "Address [STREET_ADDRESS]" at bounding box center [773, 231] width 491 height 24
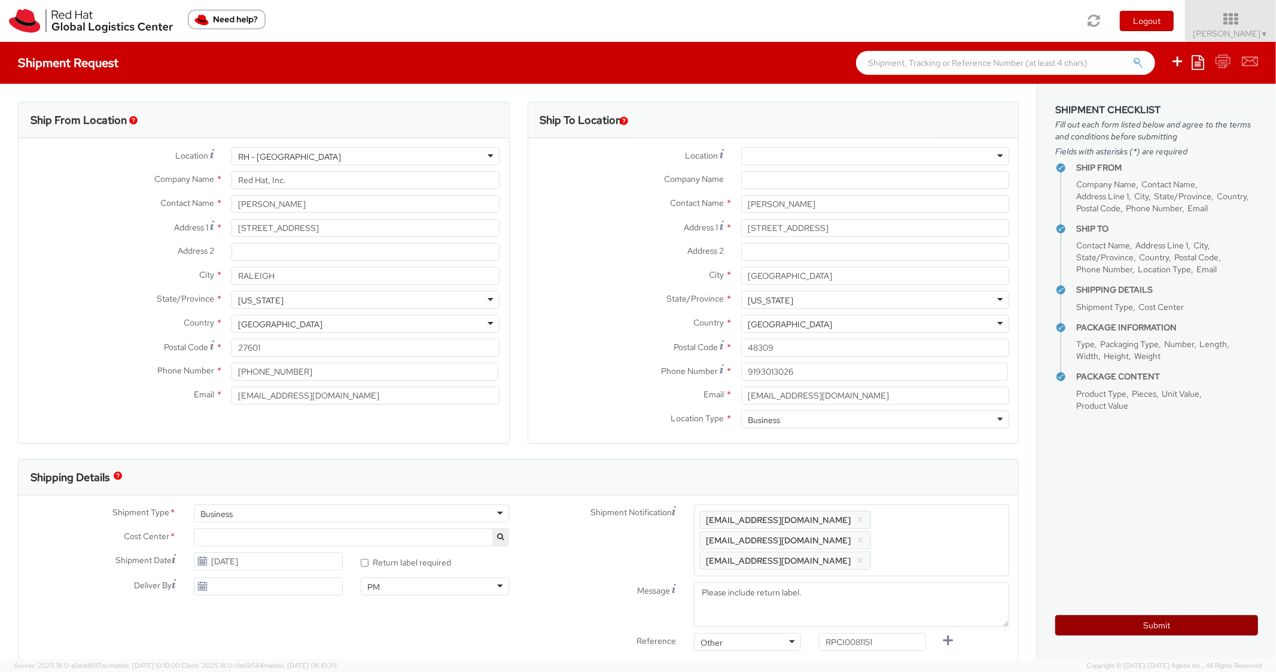
click at [1102, 619] on button "Submit" at bounding box center [1156, 625] width 203 height 20
type input "[PERSON_NAME]"
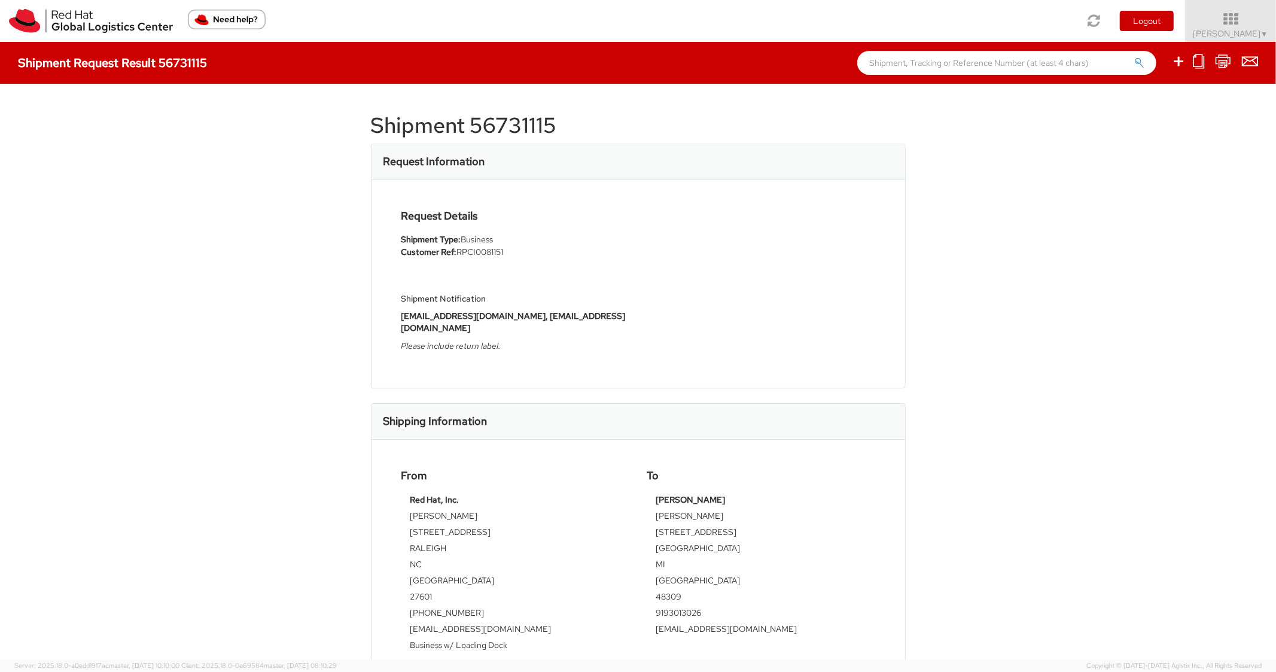
click at [517, 130] on h1 "Shipment 56731115" at bounding box center [638, 126] width 535 height 24
click at [518, 130] on h1 "Shipment 56731115" at bounding box center [638, 126] width 535 height 24
copy h1 "56731115"
click at [927, 57] on input "text" at bounding box center [1006, 63] width 299 height 24
paste input "56483452"
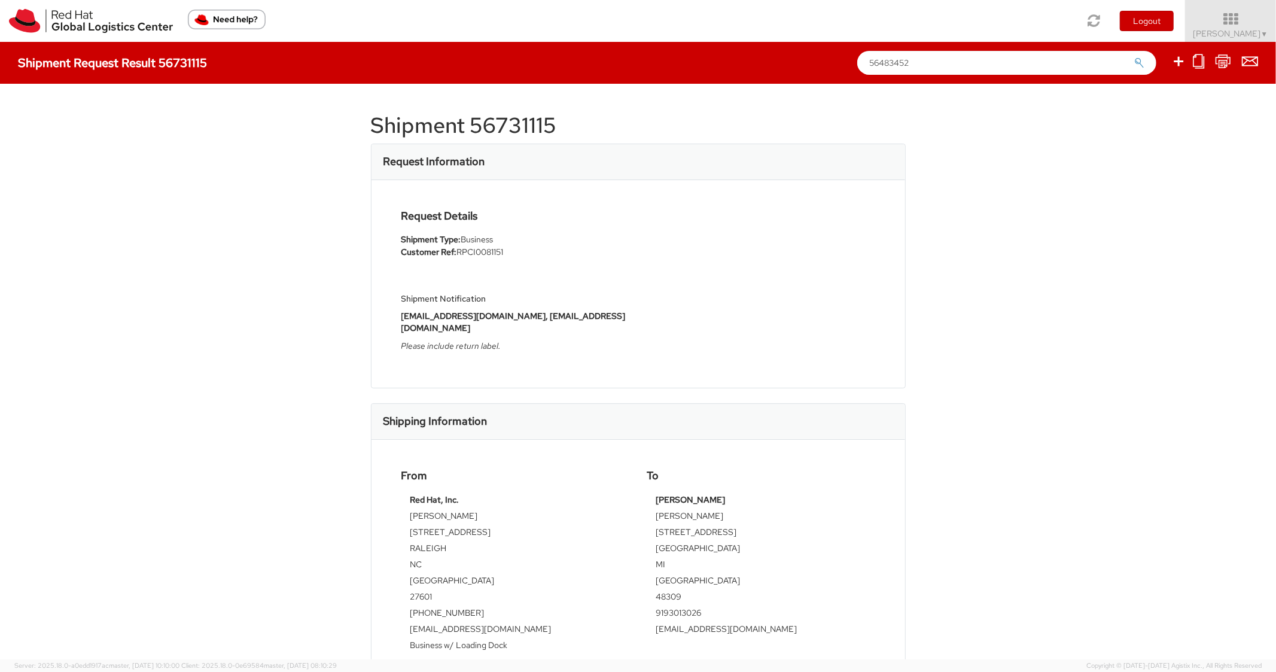
type input "56483452"
click at [1134, 57] on button "submit" at bounding box center [1139, 64] width 10 height 14
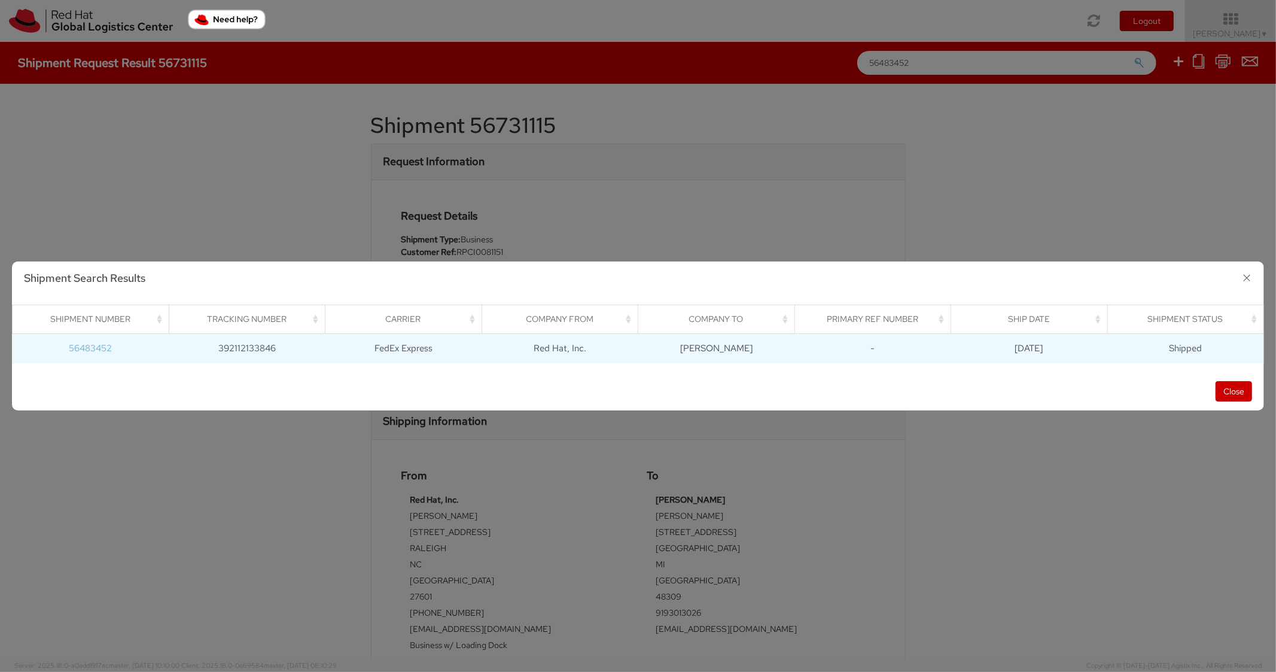
click at [100, 350] on link "56483452" at bounding box center [90, 348] width 43 height 12
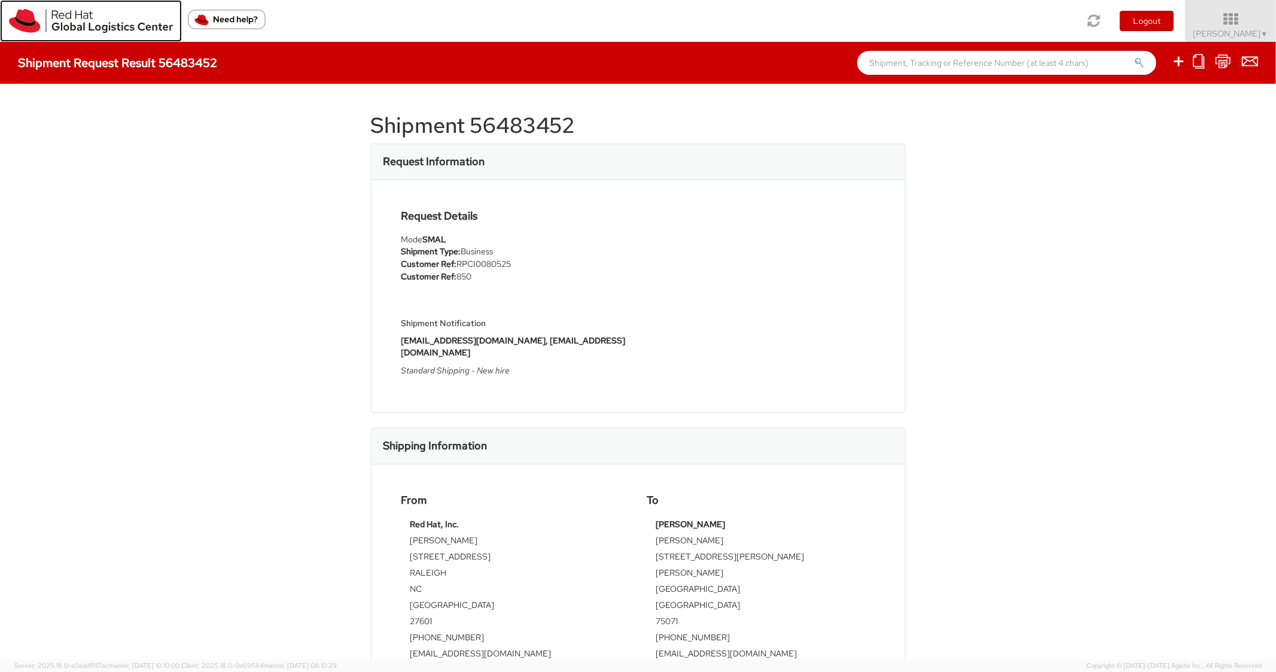
click at [20, 12] on img at bounding box center [91, 21] width 164 height 24
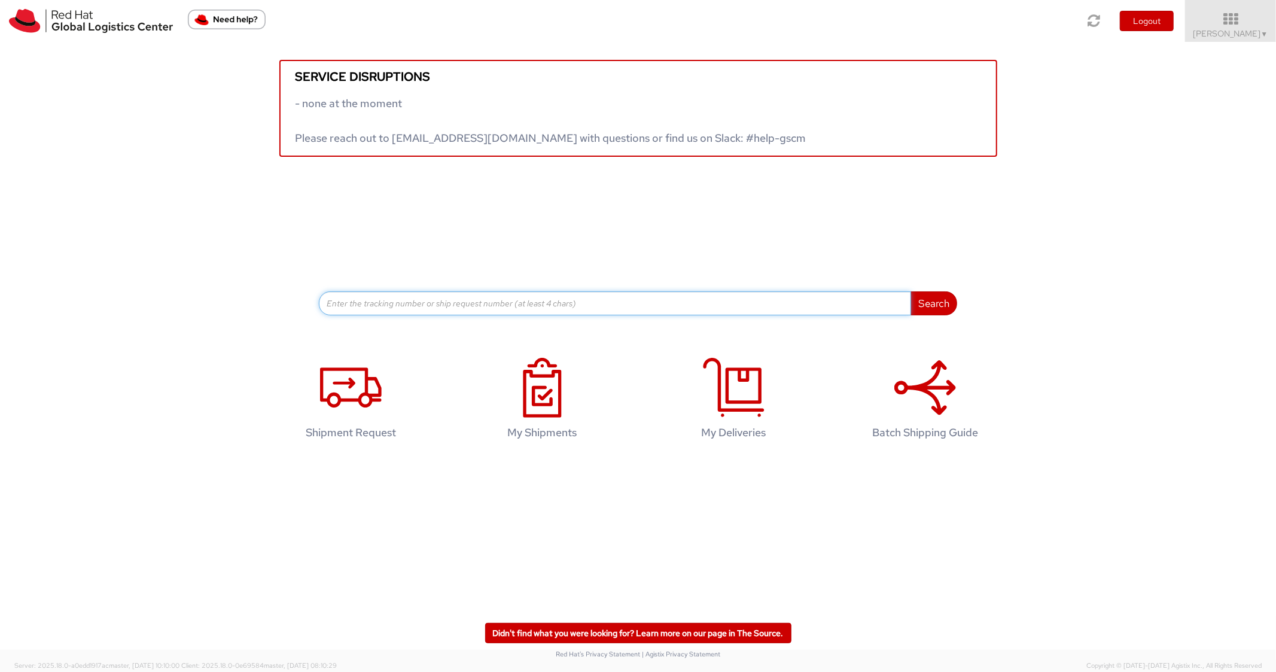
click at [596, 304] on input at bounding box center [615, 303] width 592 height 24
paste input "56483452"
type input "56483452"
click at [911, 291] on button "Search" at bounding box center [934, 303] width 47 height 24
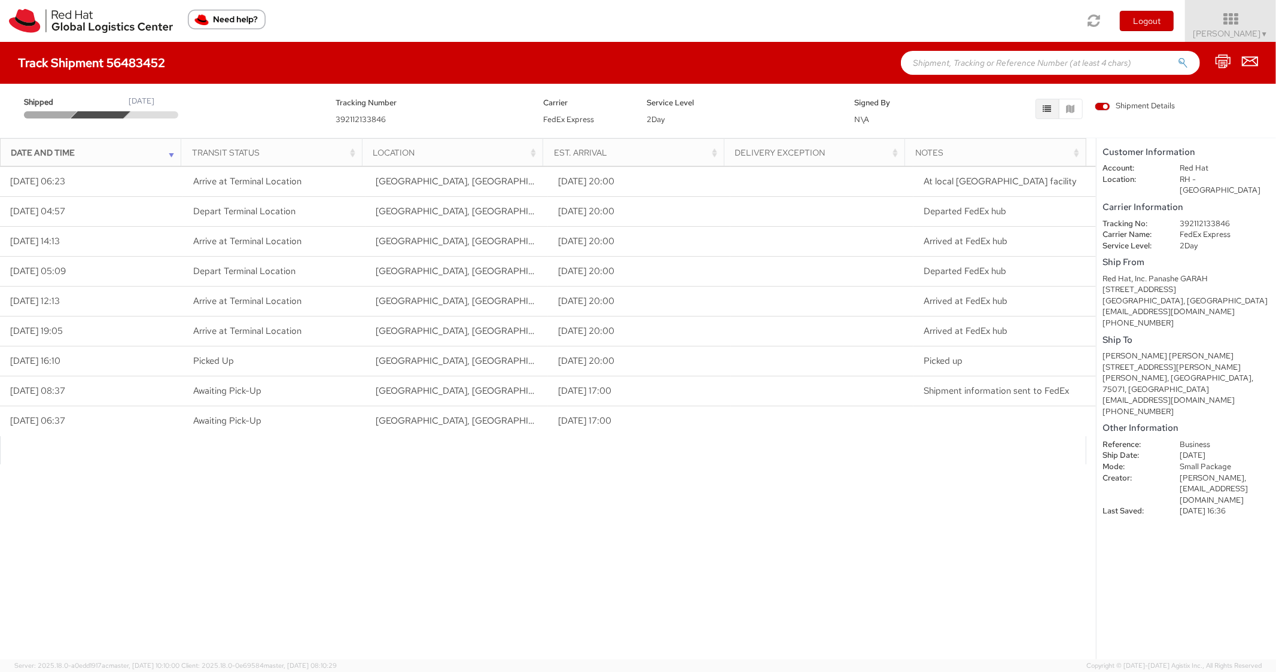
click at [1199, 218] on dd "392112133846" at bounding box center [1225, 223] width 108 height 11
copy dd "392112133846"
